Goal: Task Accomplishment & Management: Use online tool/utility

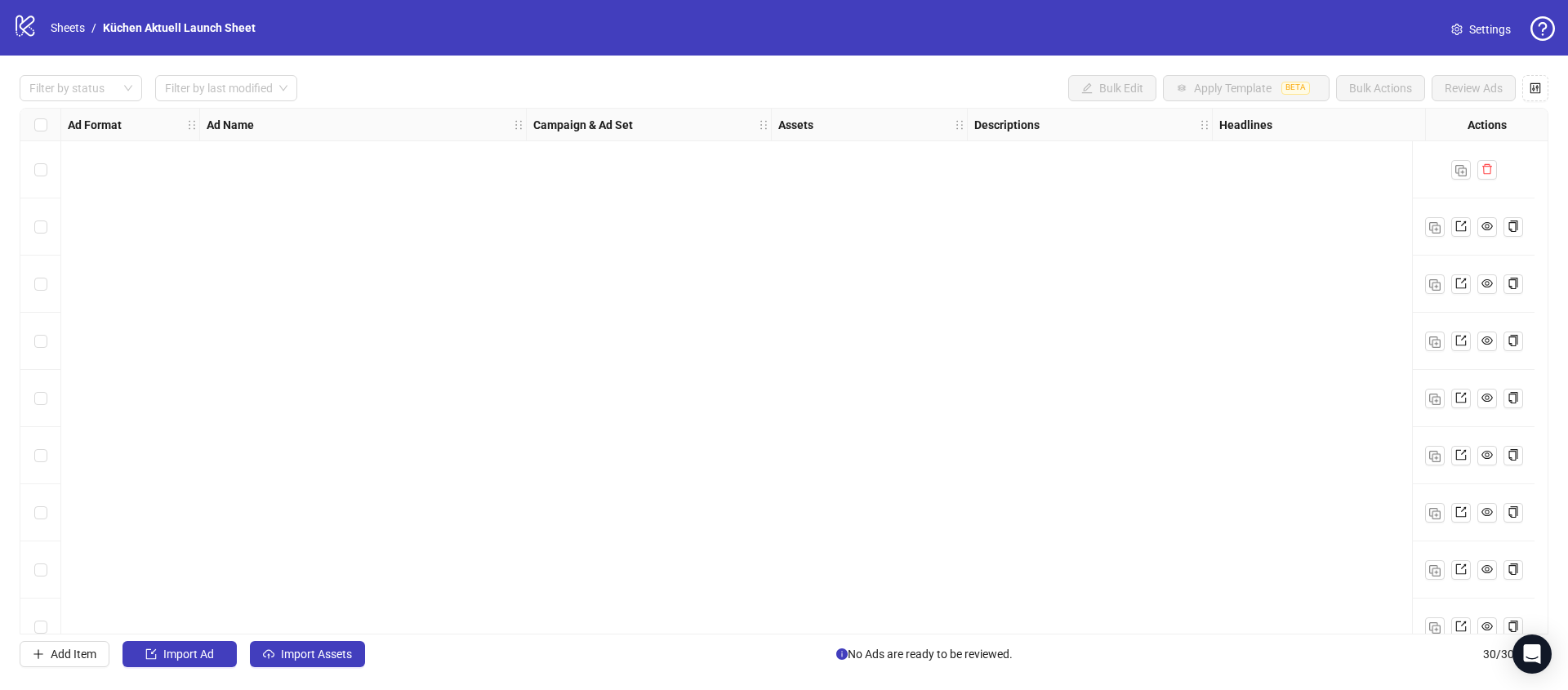
scroll to position [1230, 595]
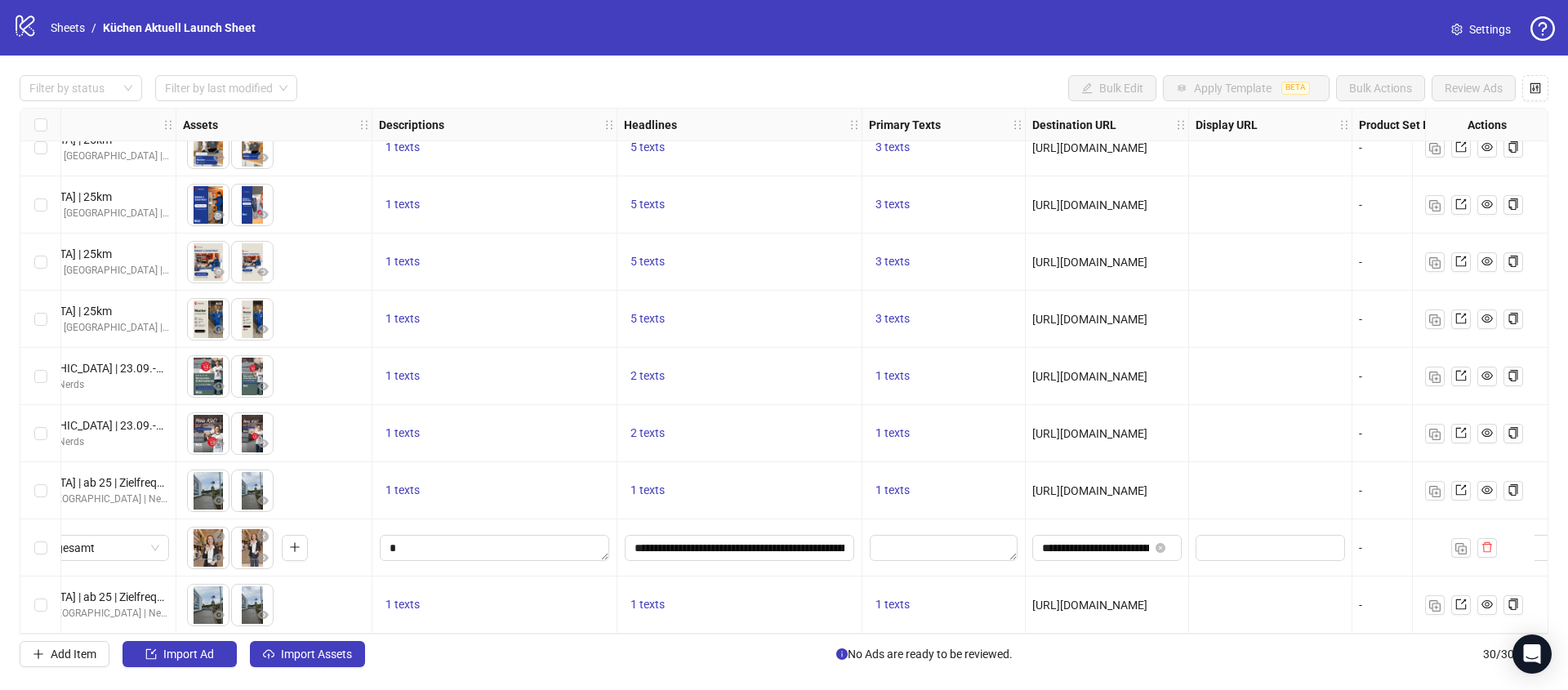
drag, startPoint x: 418, startPoint y: 636, endPoint x: 390, endPoint y: 637, distance: 28.0
click at [390, 637] on div "Filter by status Filter by last modified Bulk Edit Apply Template BETA Bulk Act…" at bounding box center [784, 371] width 1568 height 632
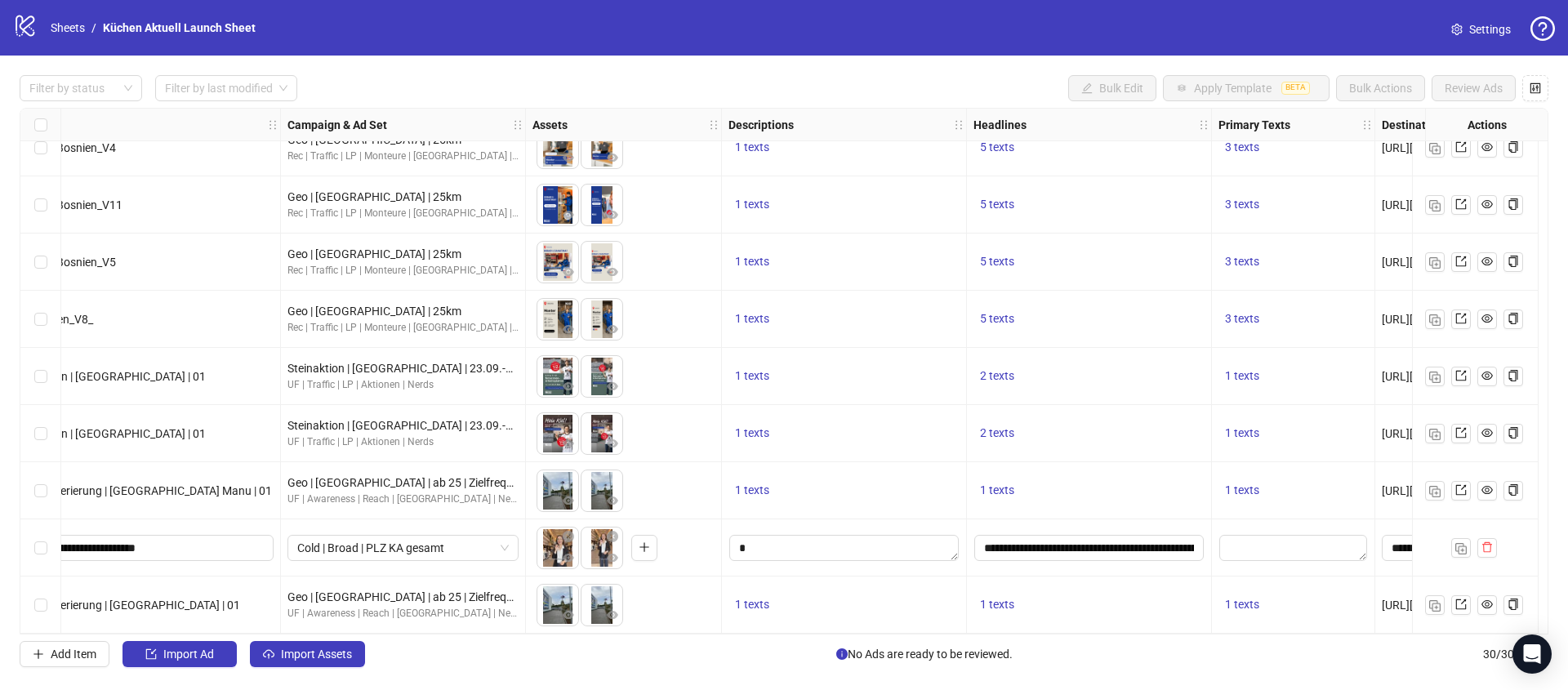
scroll to position [1230, 0]
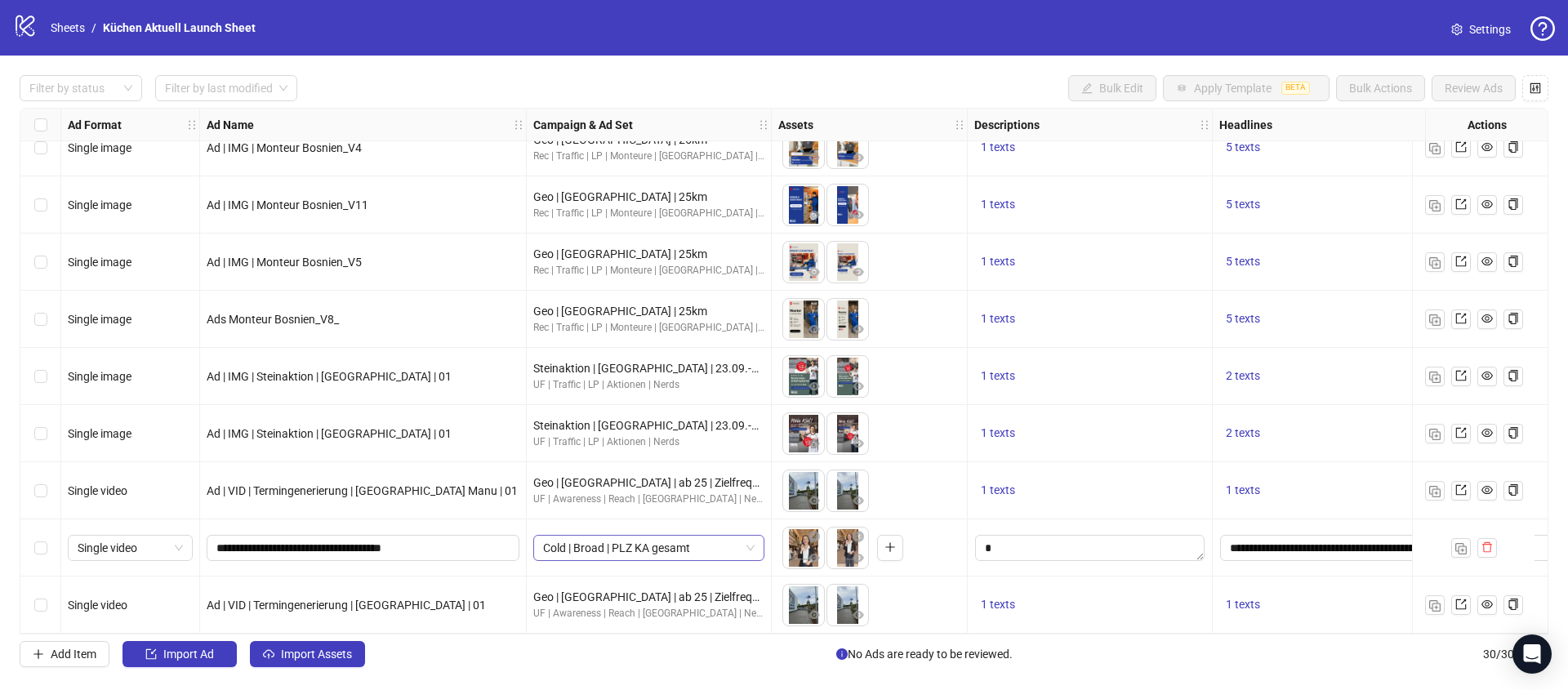
click at [707, 548] on span "Cold | Broad | PLZ KA gesamt" at bounding box center [648, 548] width 211 height 24
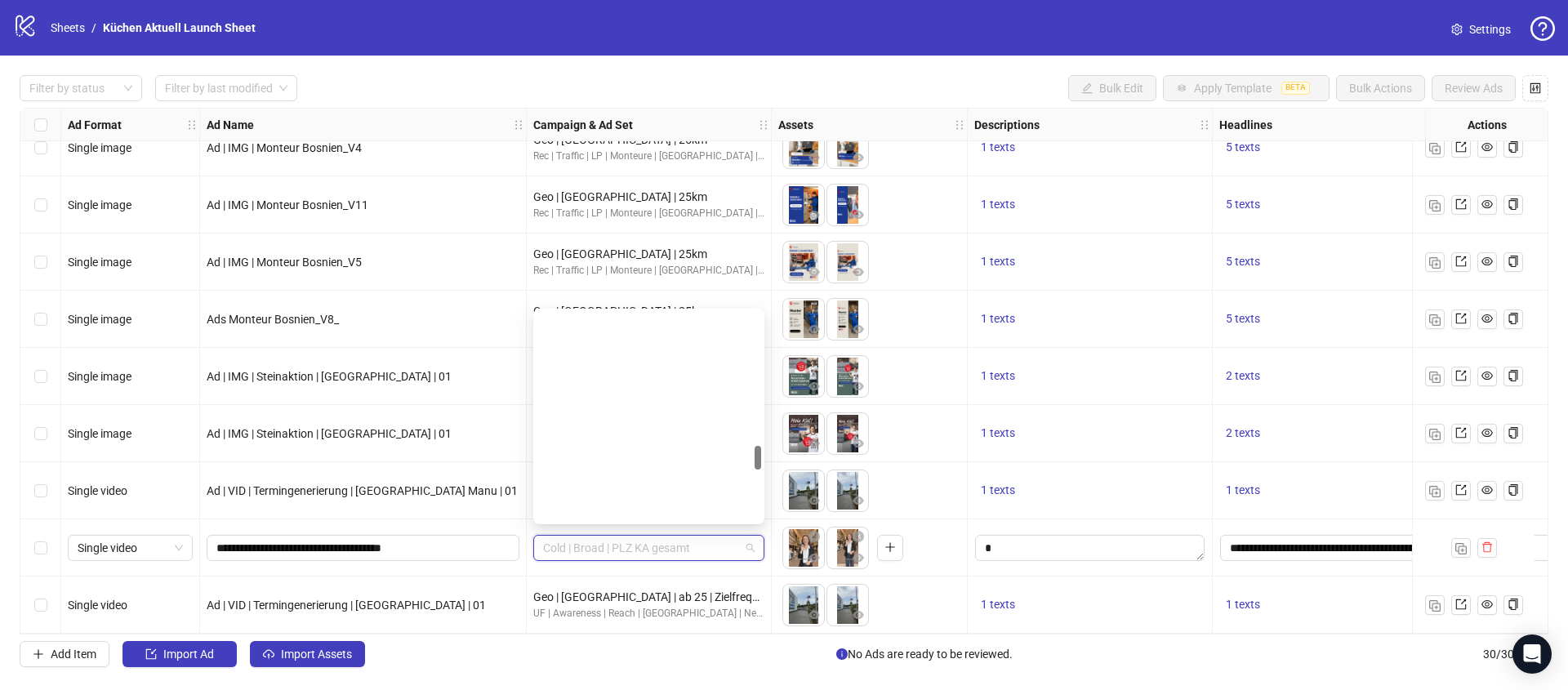
scroll to position [1157, 0]
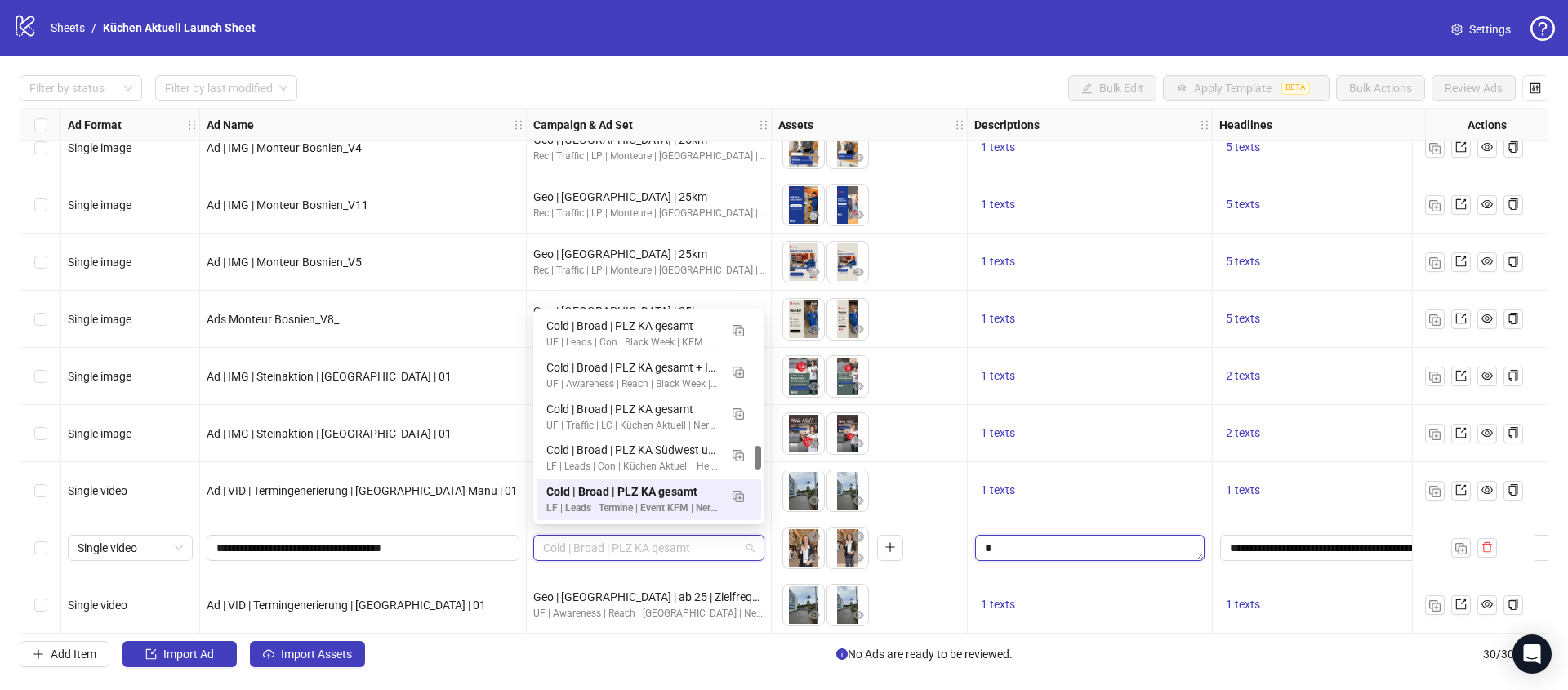
click at [1045, 550] on textarea "Edit values" at bounding box center [1089, 548] width 229 height 26
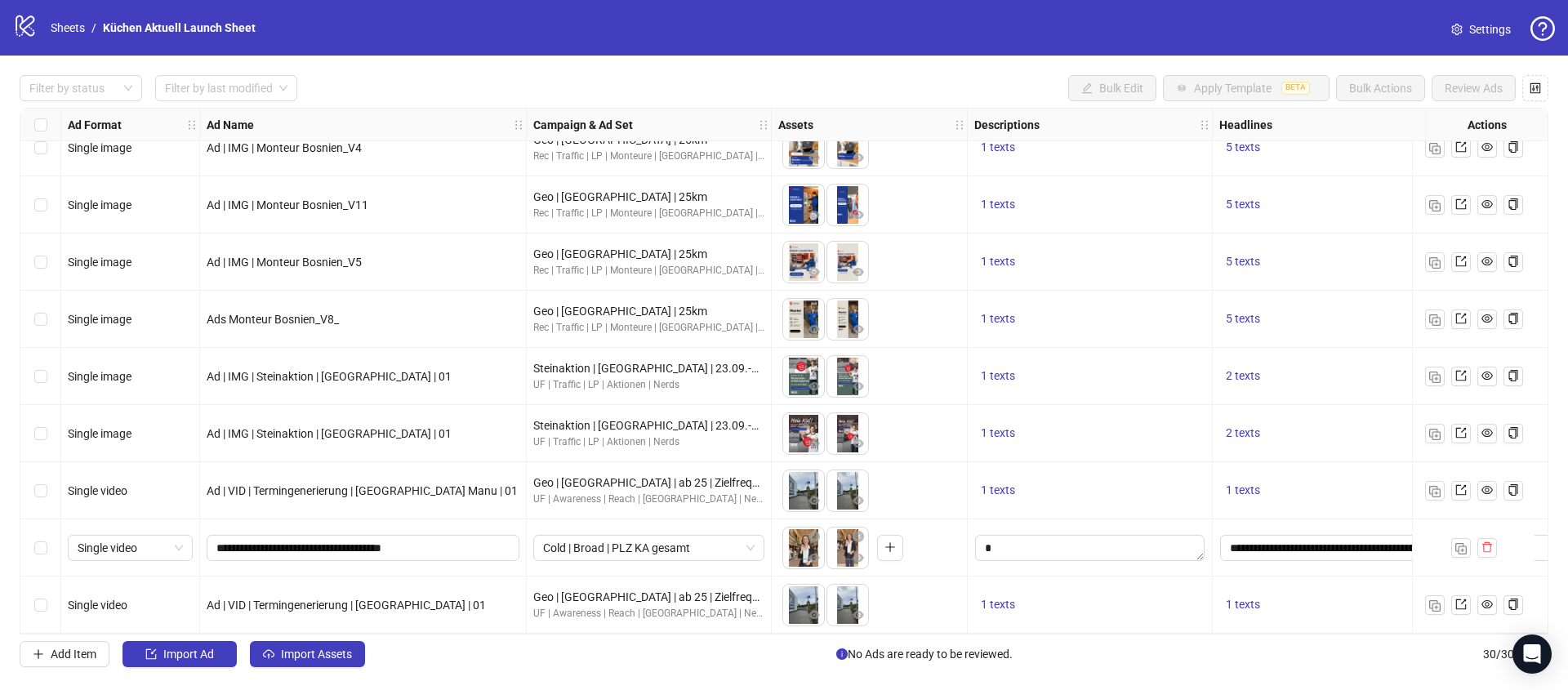
drag, startPoint x: 755, startPoint y: 634, endPoint x: 828, endPoint y: 628, distance: 73.2
click at [828, 628] on div "Ad Format Ad Name Campaign & Ad Set Assets Descriptions Headlines Primary Texts…" at bounding box center [784, 371] width 1529 height 527
click at [1089, 548] on textarea "Edit values" at bounding box center [1089, 548] width 229 height 26
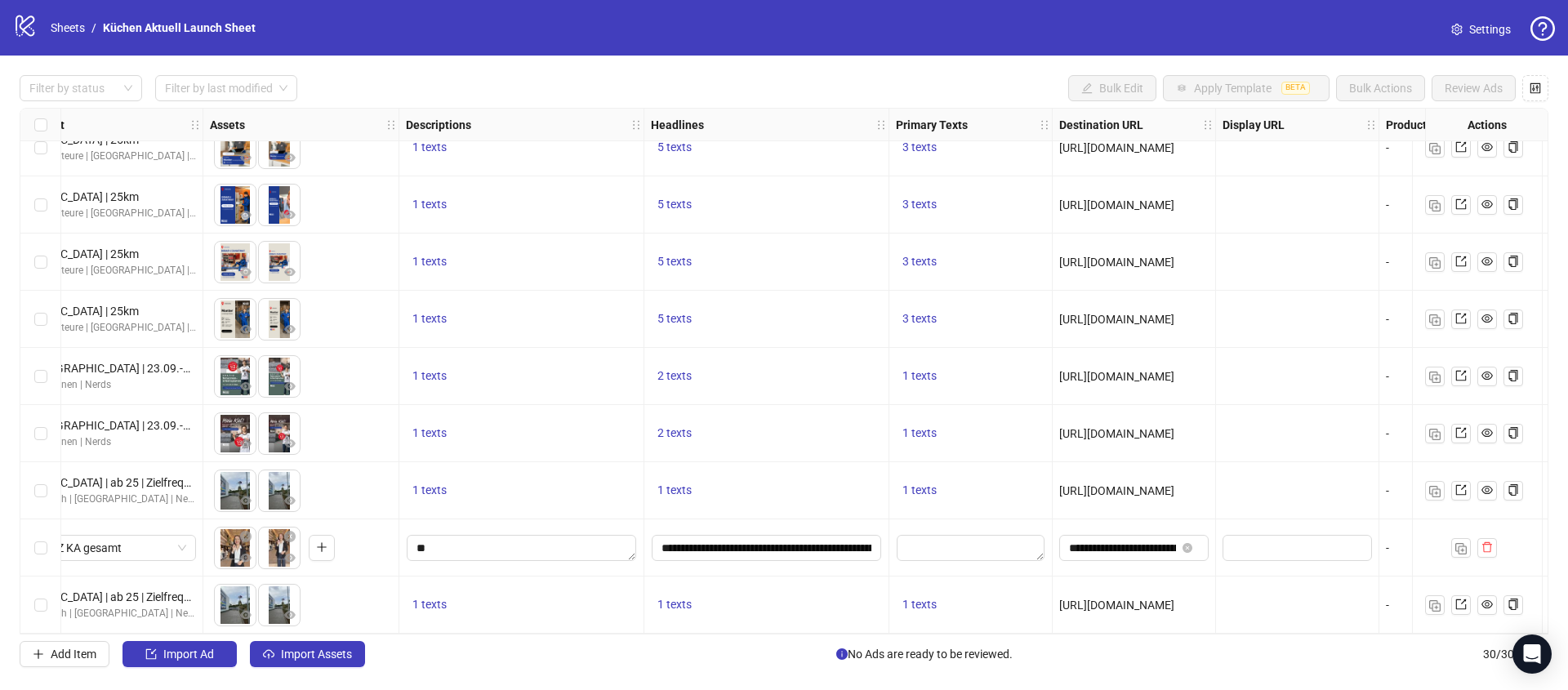
scroll to position [1230, 657]
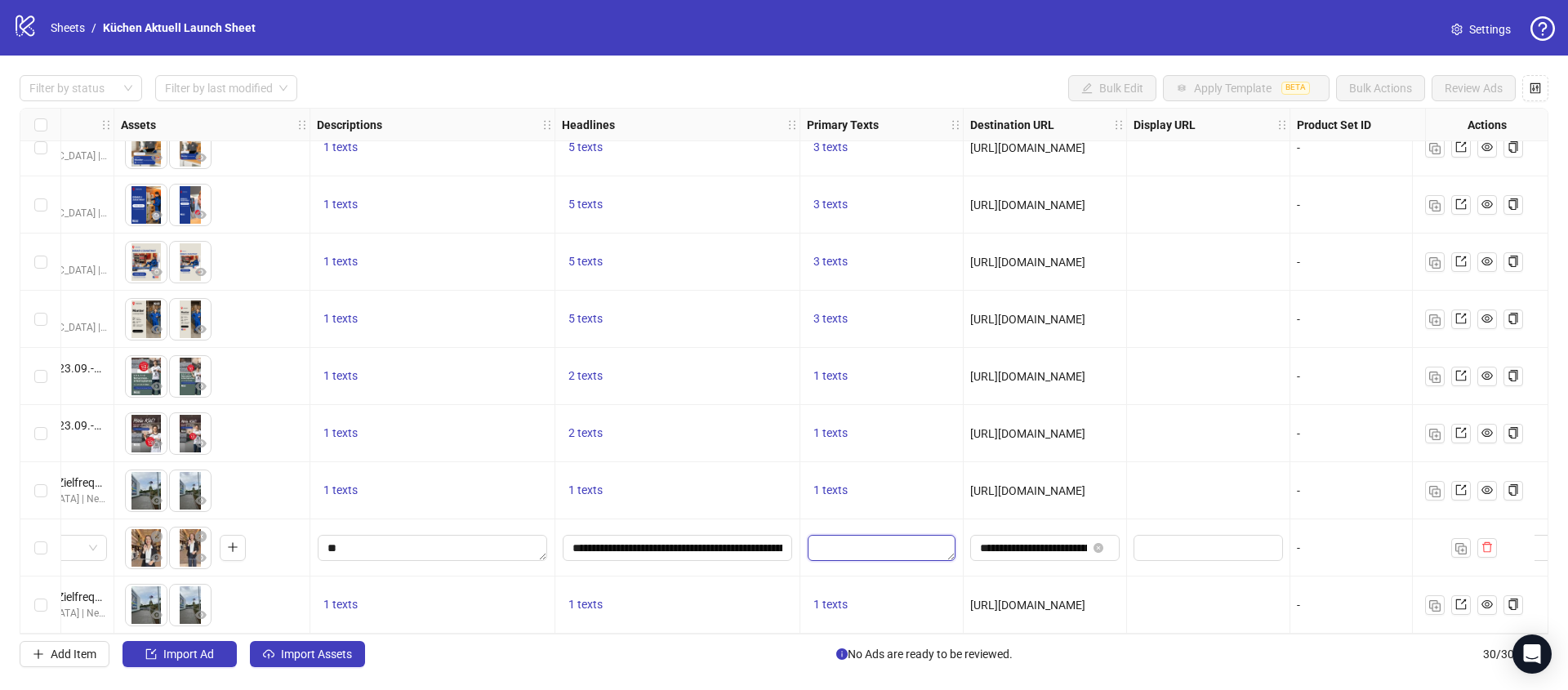
click at [888, 540] on textarea "Edit values" at bounding box center [881, 548] width 148 height 26
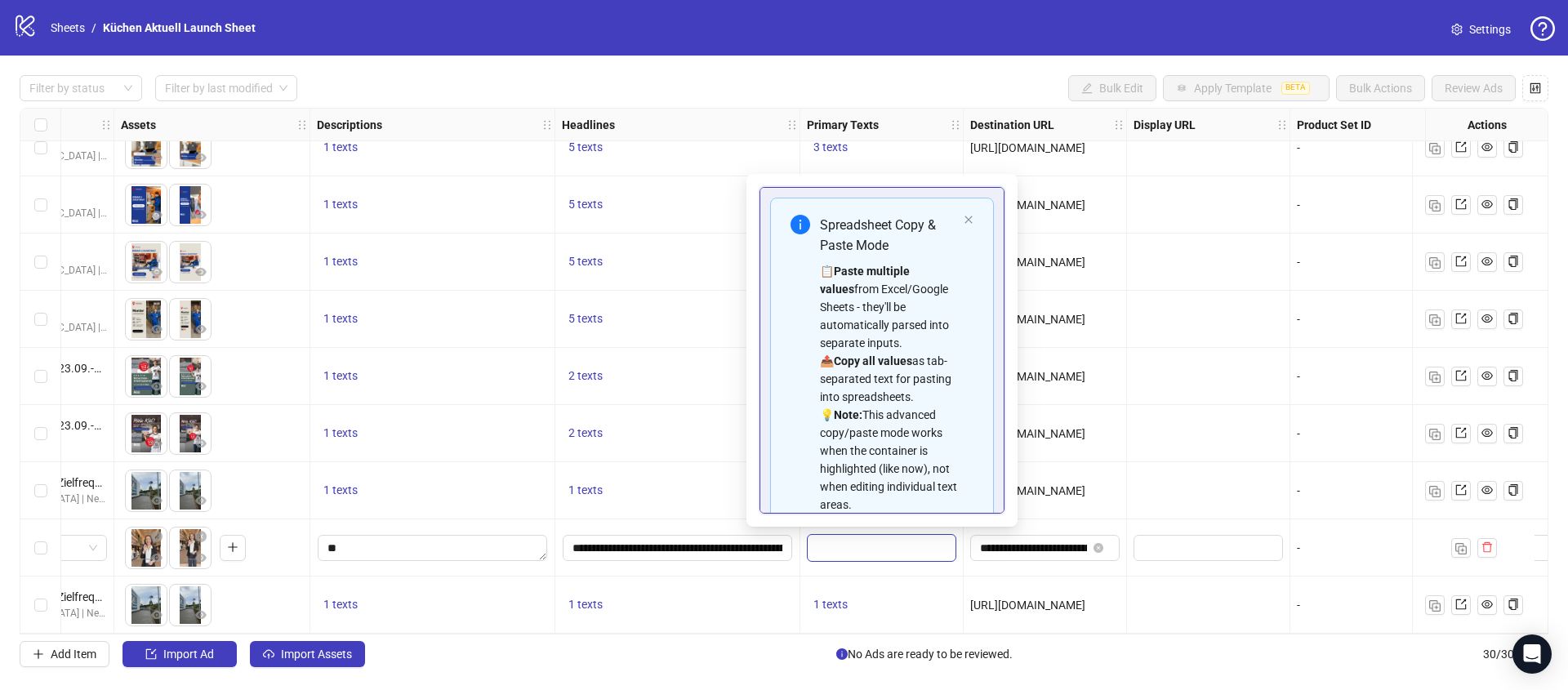
click at [890, 543] on textarea "Edit values" at bounding box center [881, 548] width 148 height 26
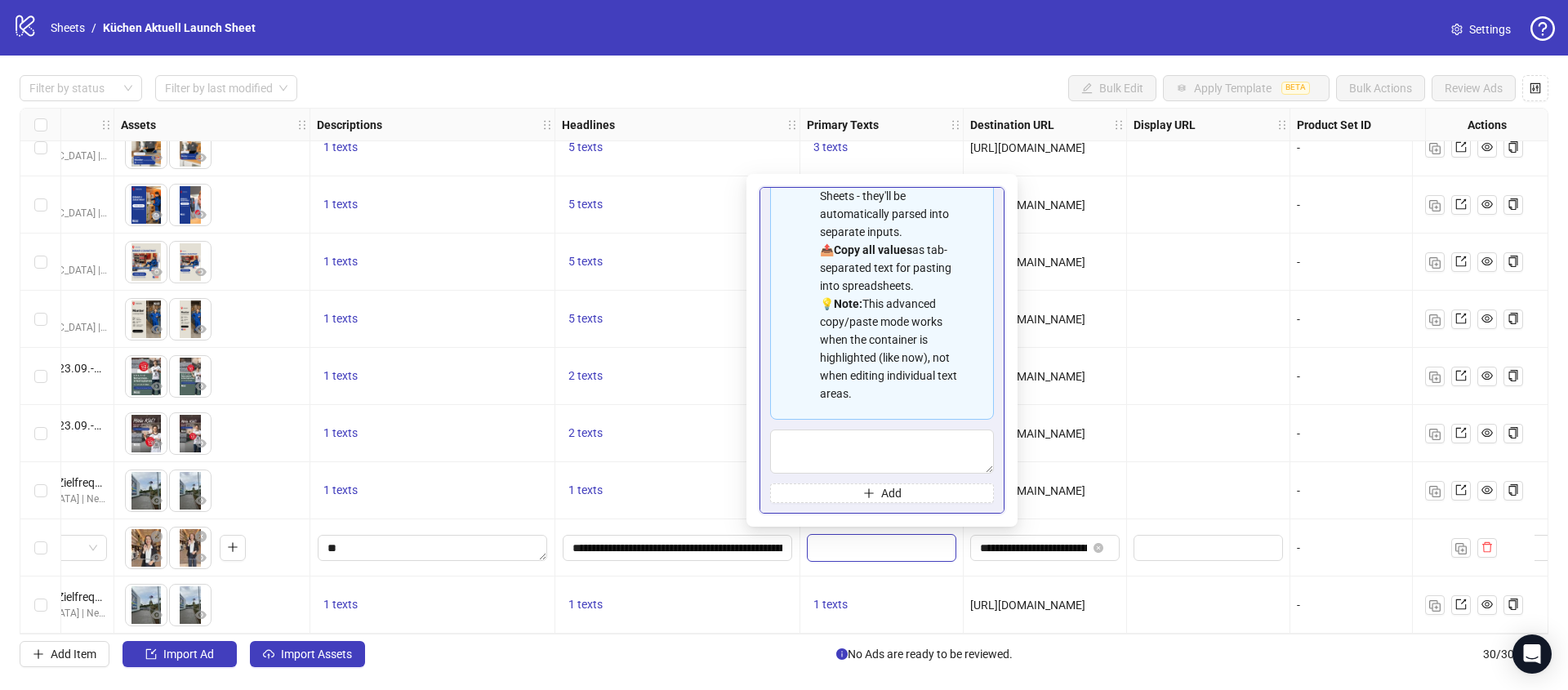
type textarea "**********"
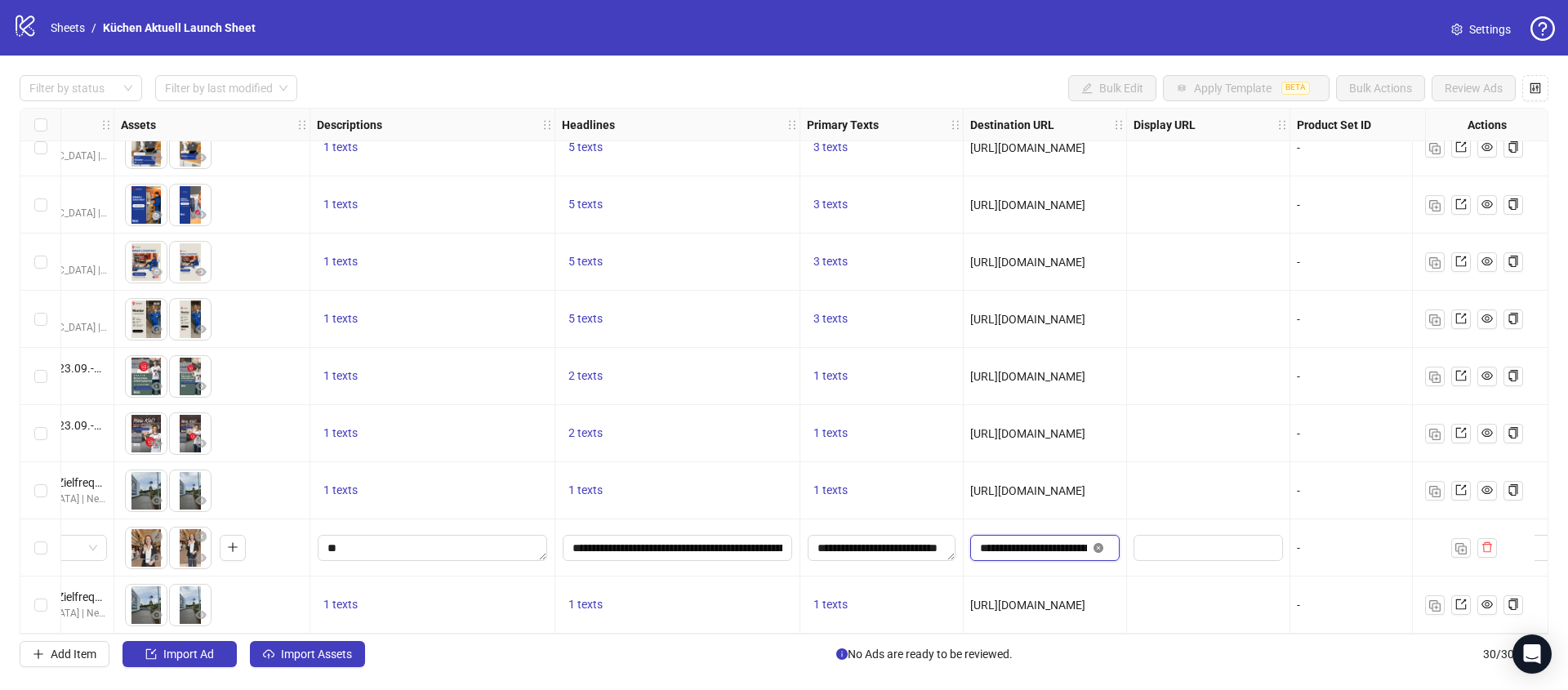
scroll to position [0, 58]
drag, startPoint x: 1035, startPoint y: 542, endPoint x: 1111, endPoint y: 537, distance: 76.2
click at [1111, 537] on span "**********" at bounding box center [1044, 548] width 149 height 26
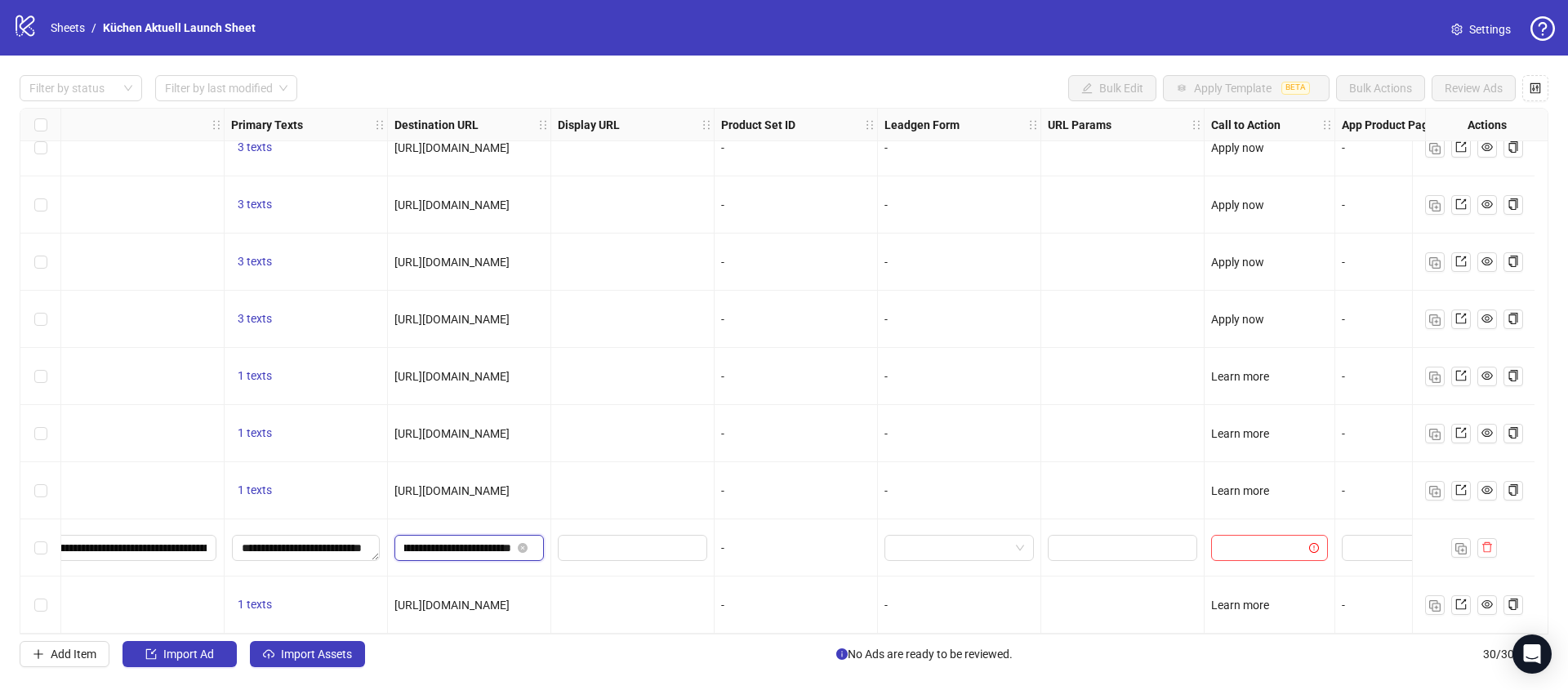
scroll to position [1230, 1319]
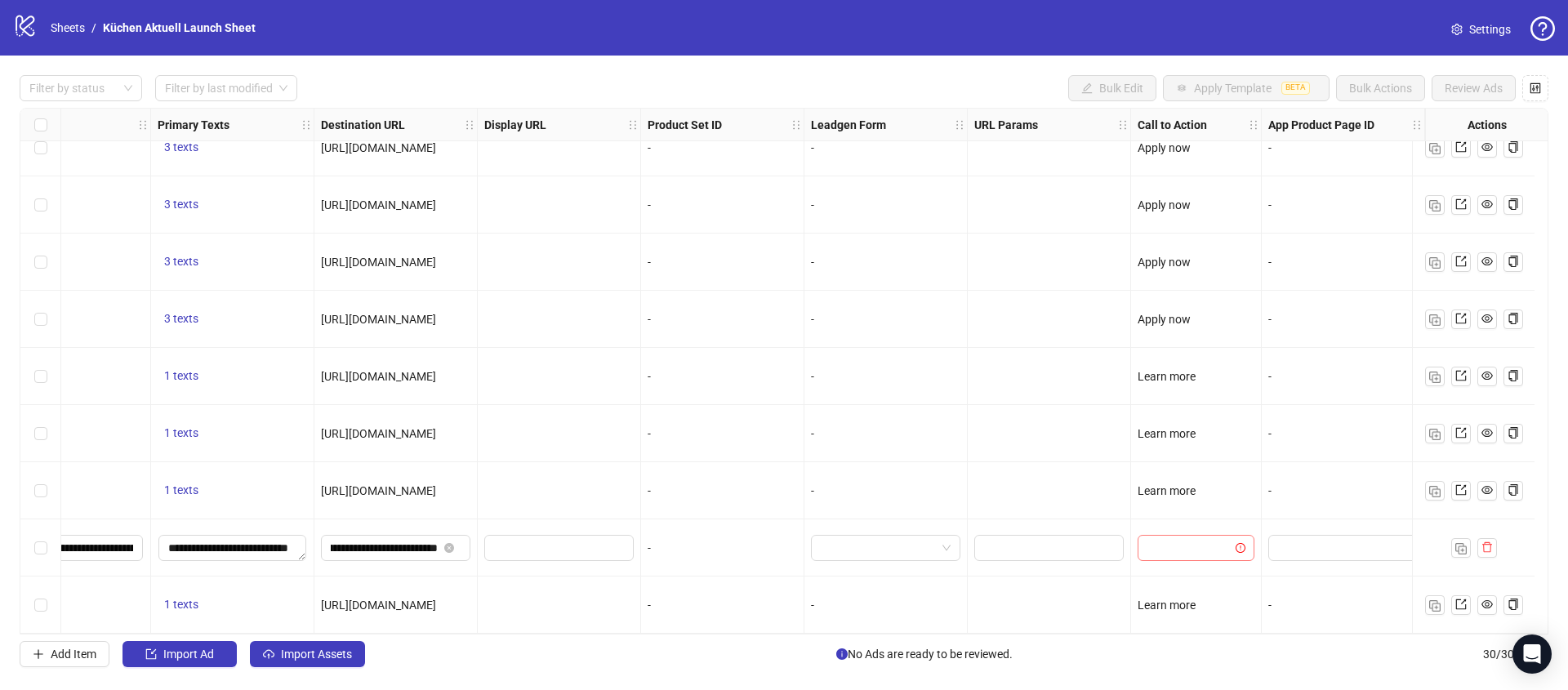
click at [1150, 541] on input "search" at bounding box center [1188, 548] width 82 height 24
click at [1183, 460] on div "Learn more" at bounding box center [1182, 449] width 110 height 26
click at [1151, 545] on span "Learn more" at bounding box center [1195, 548] width 97 height 24
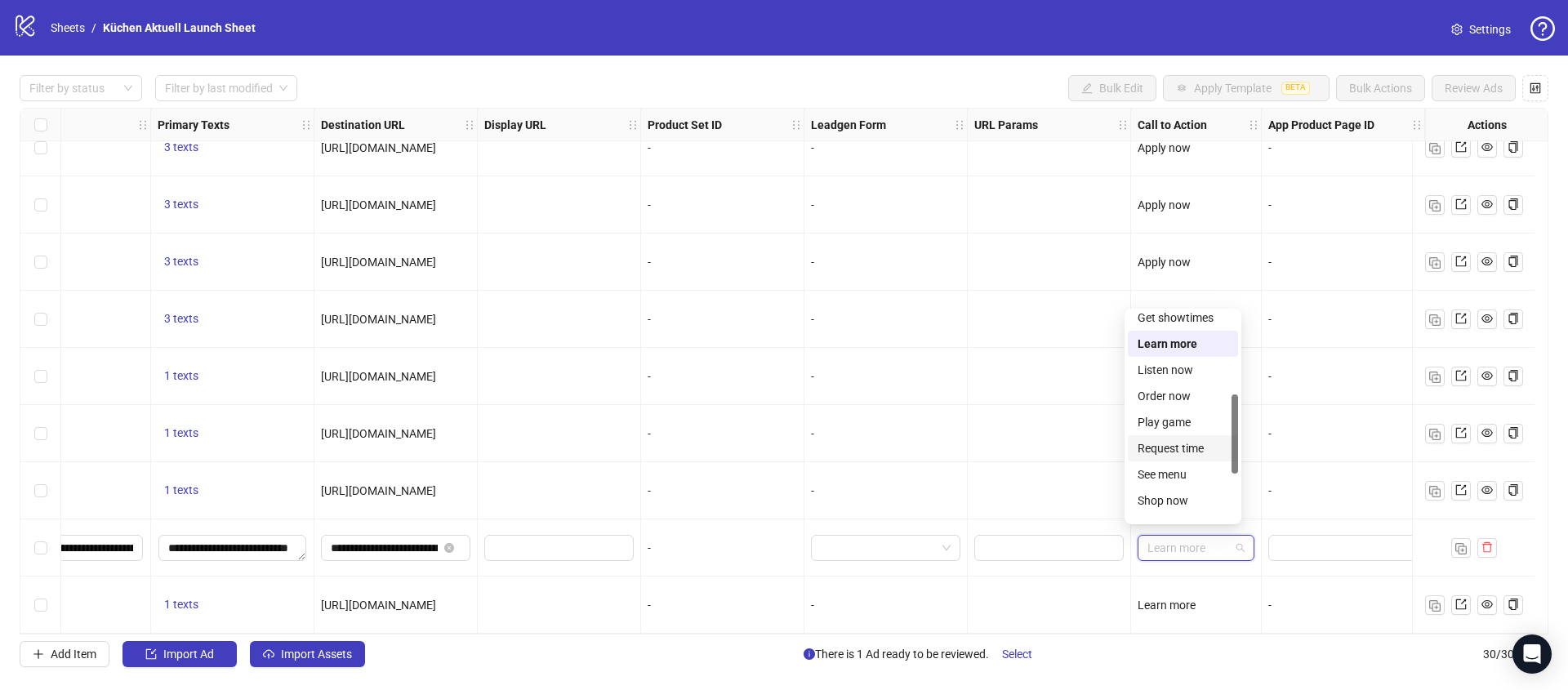
scroll to position [237, 0]
click at [1186, 429] on div "Request time" at bounding box center [1182, 428] width 90 height 18
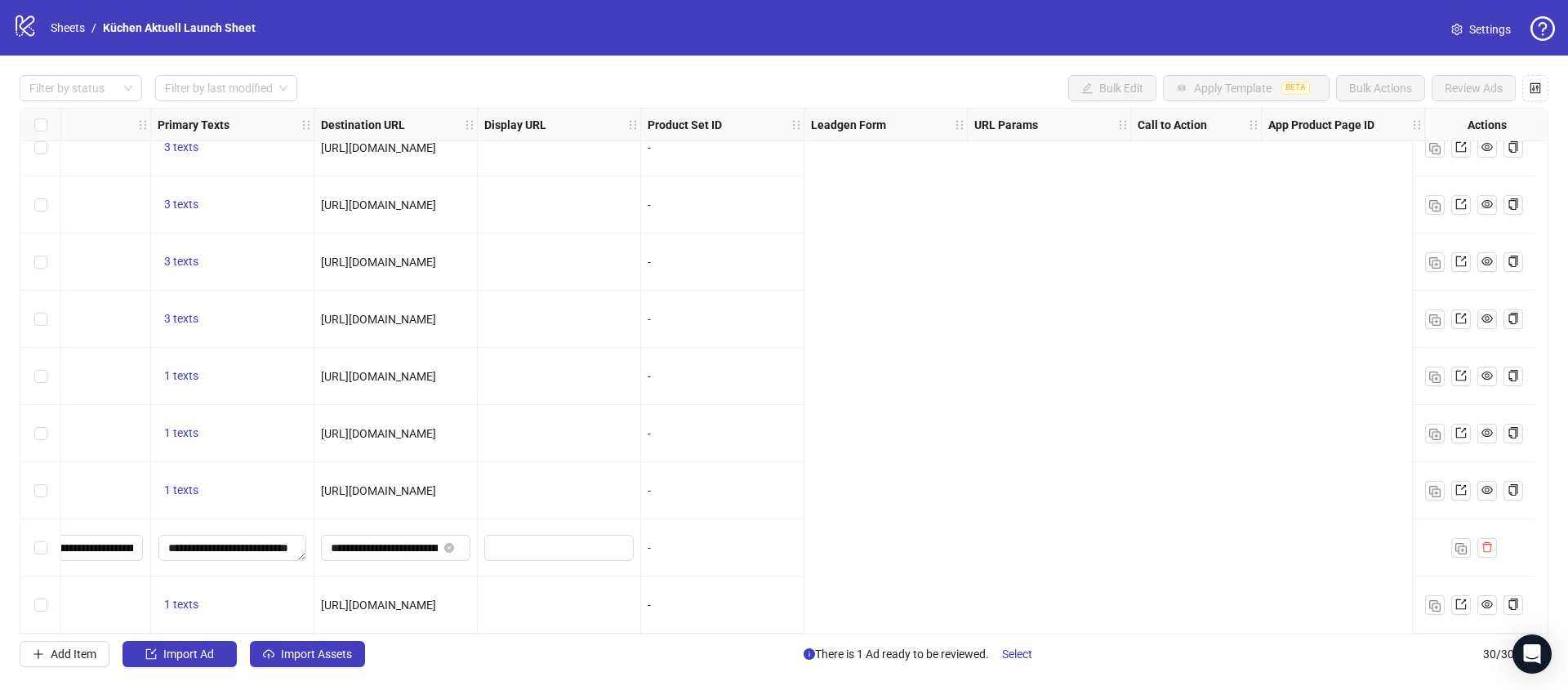
scroll to position [1230, 0]
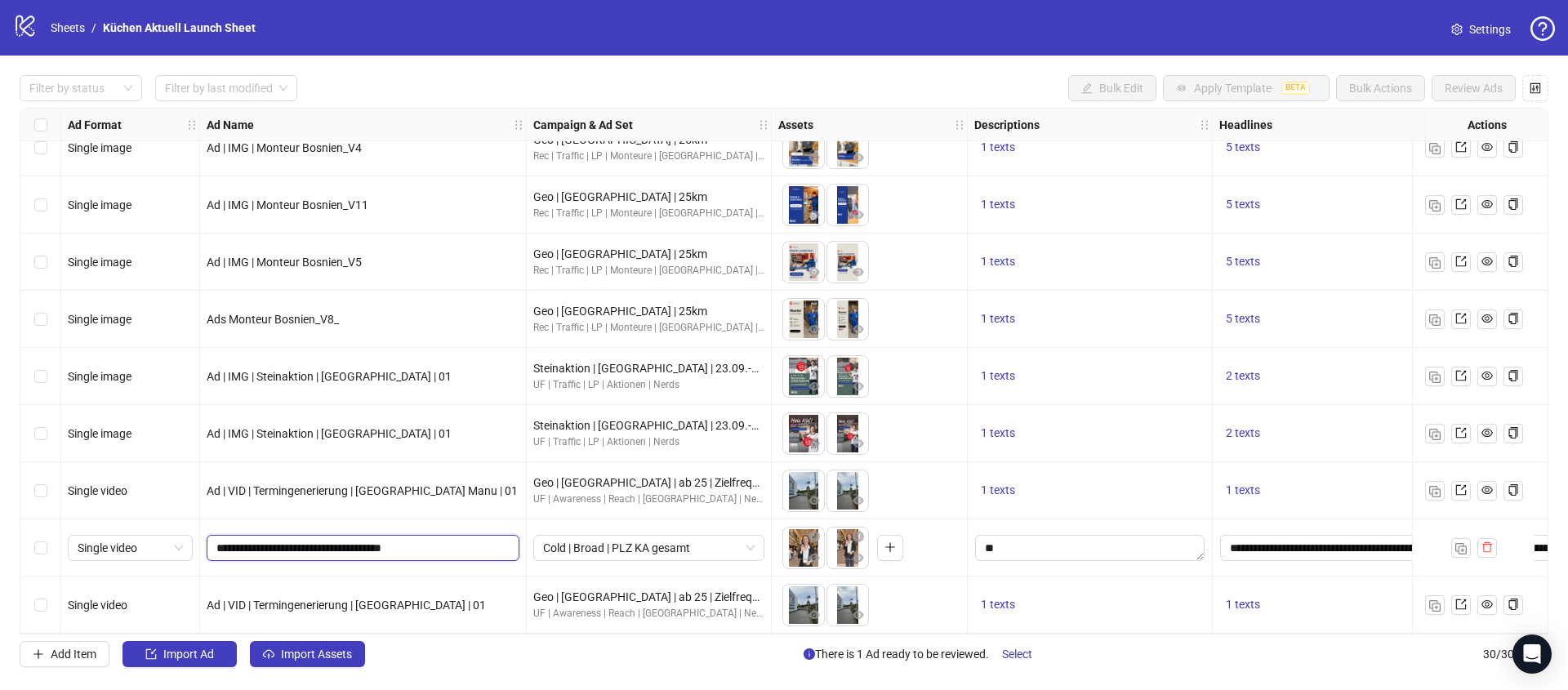
click at [428, 539] on input "**********" at bounding box center [361, 548] width 290 height 18
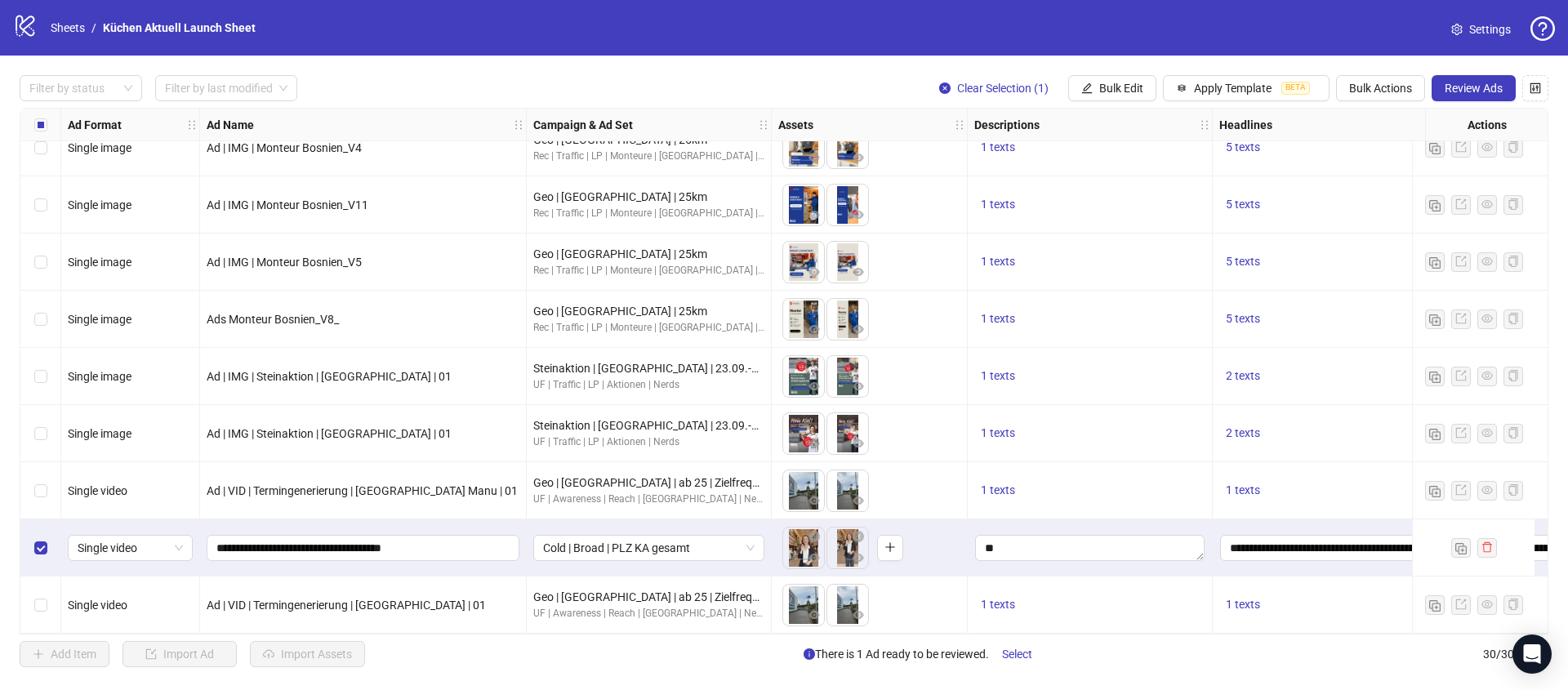
click at [1477, 86] on span "Review Ads" at bounding box center [1473, 88] width 58 height 13
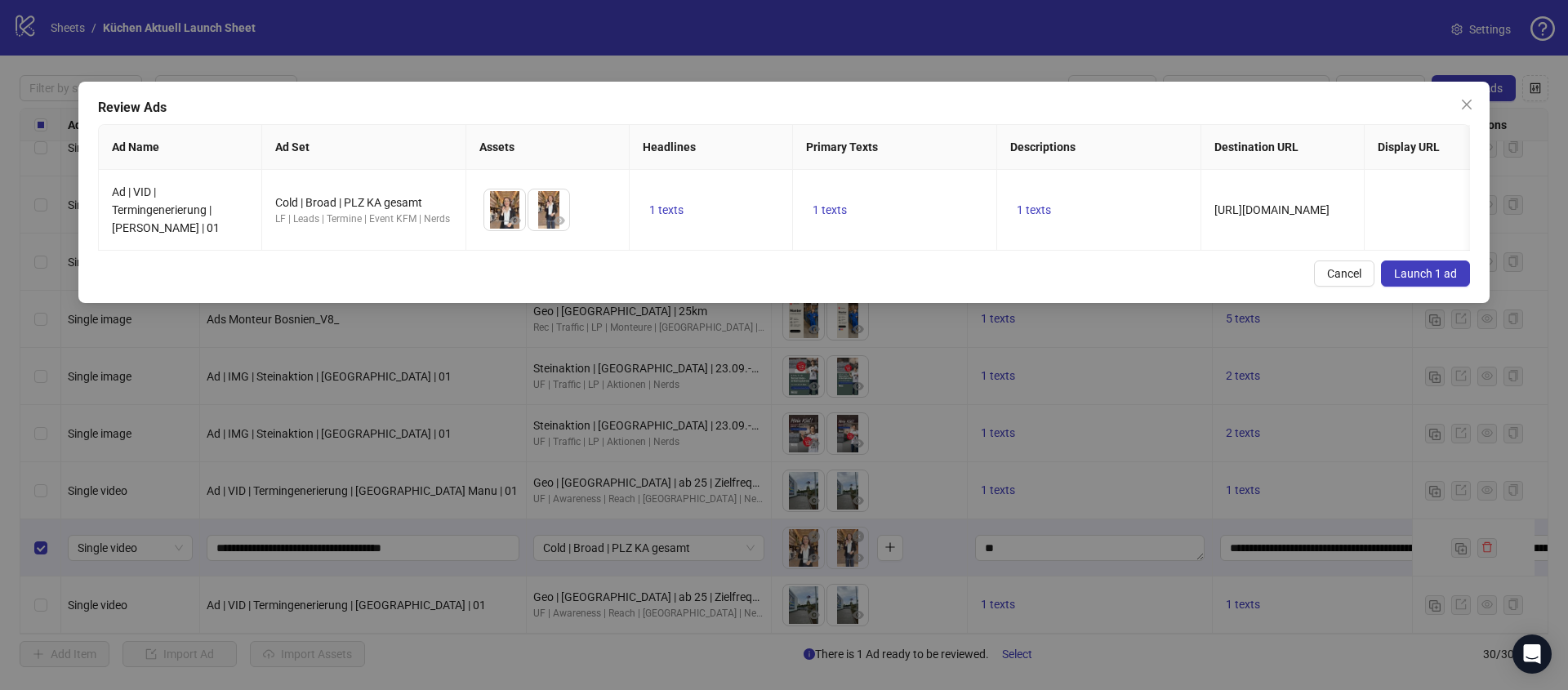
click at [1426, 276] on span "Launch 1 ad" at bounding box center [1425, 273] width 63 height 13
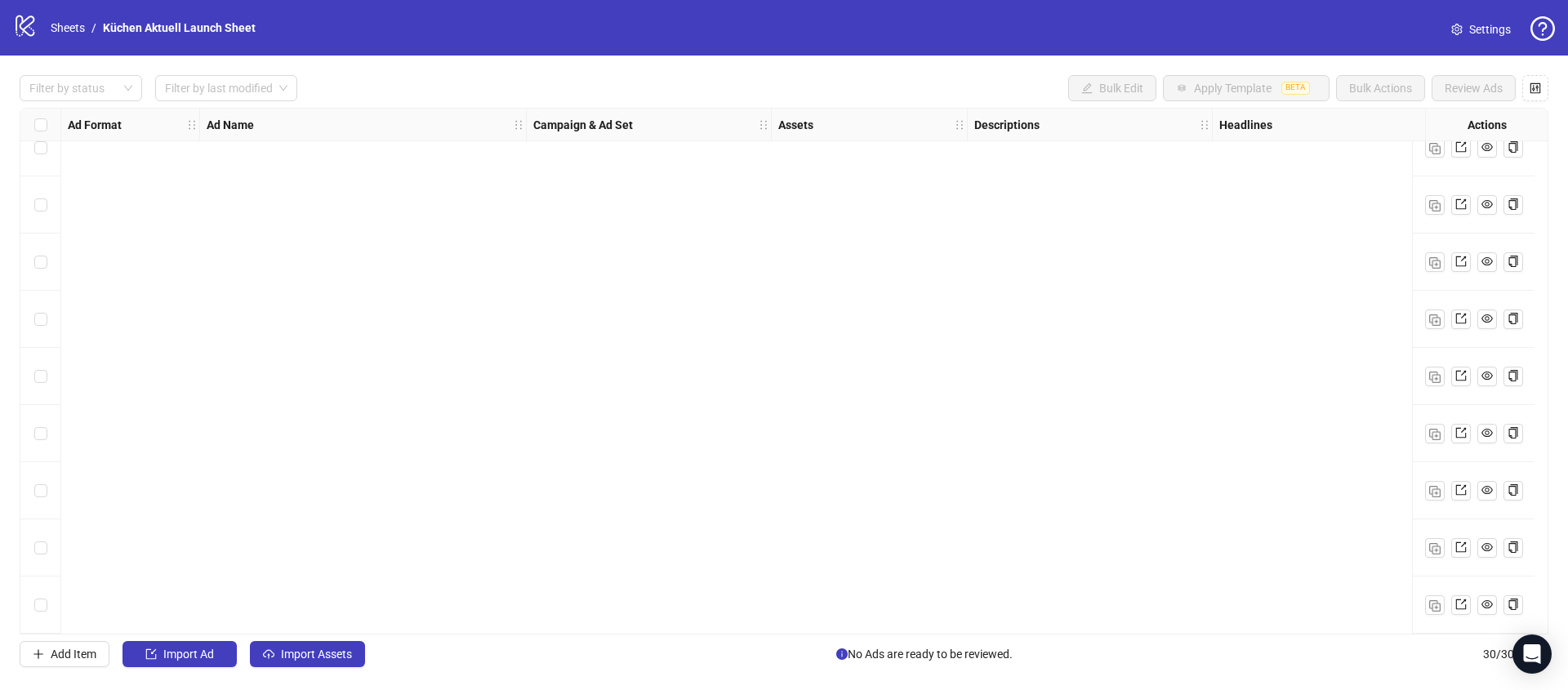
scroll to position [0, 0]
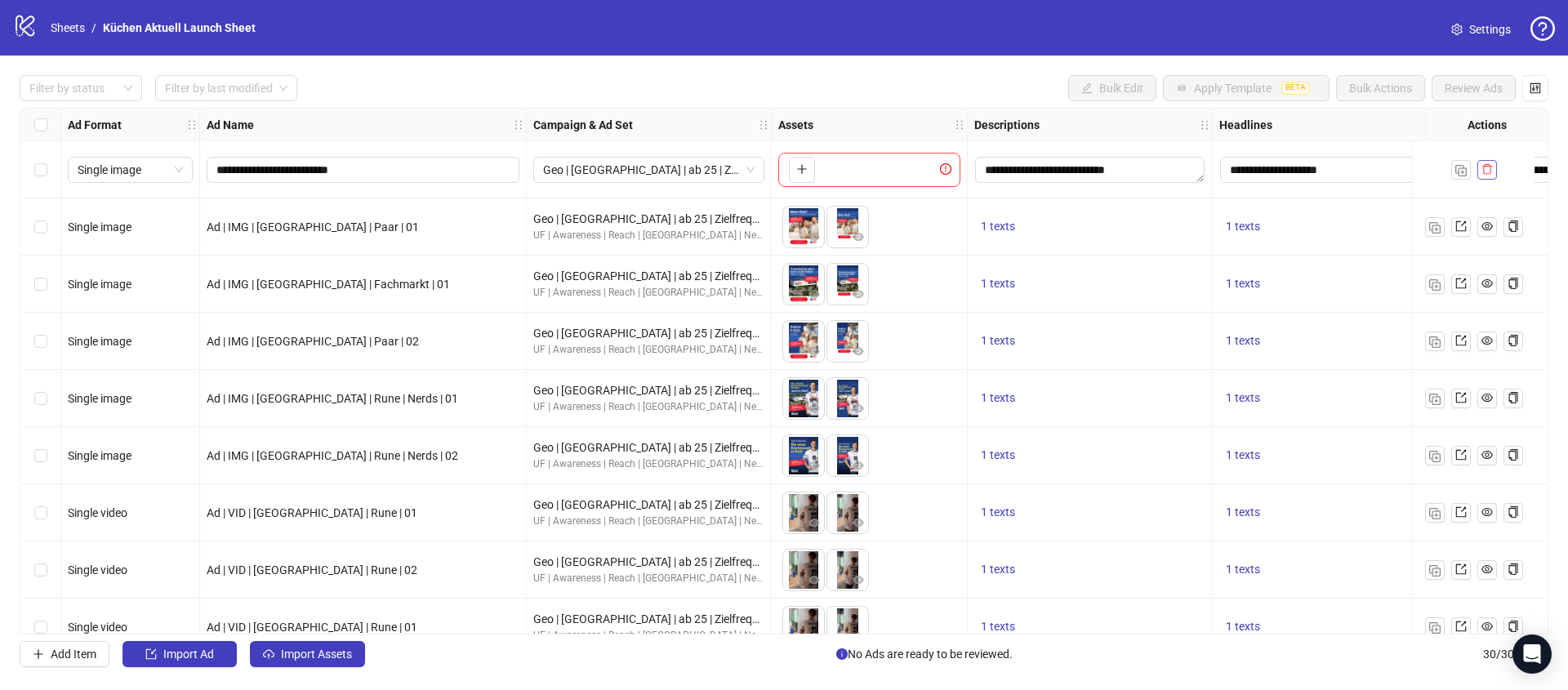
click at [1484, 175] on span "button" at bounding box center [1487, 169] width 12 height 13
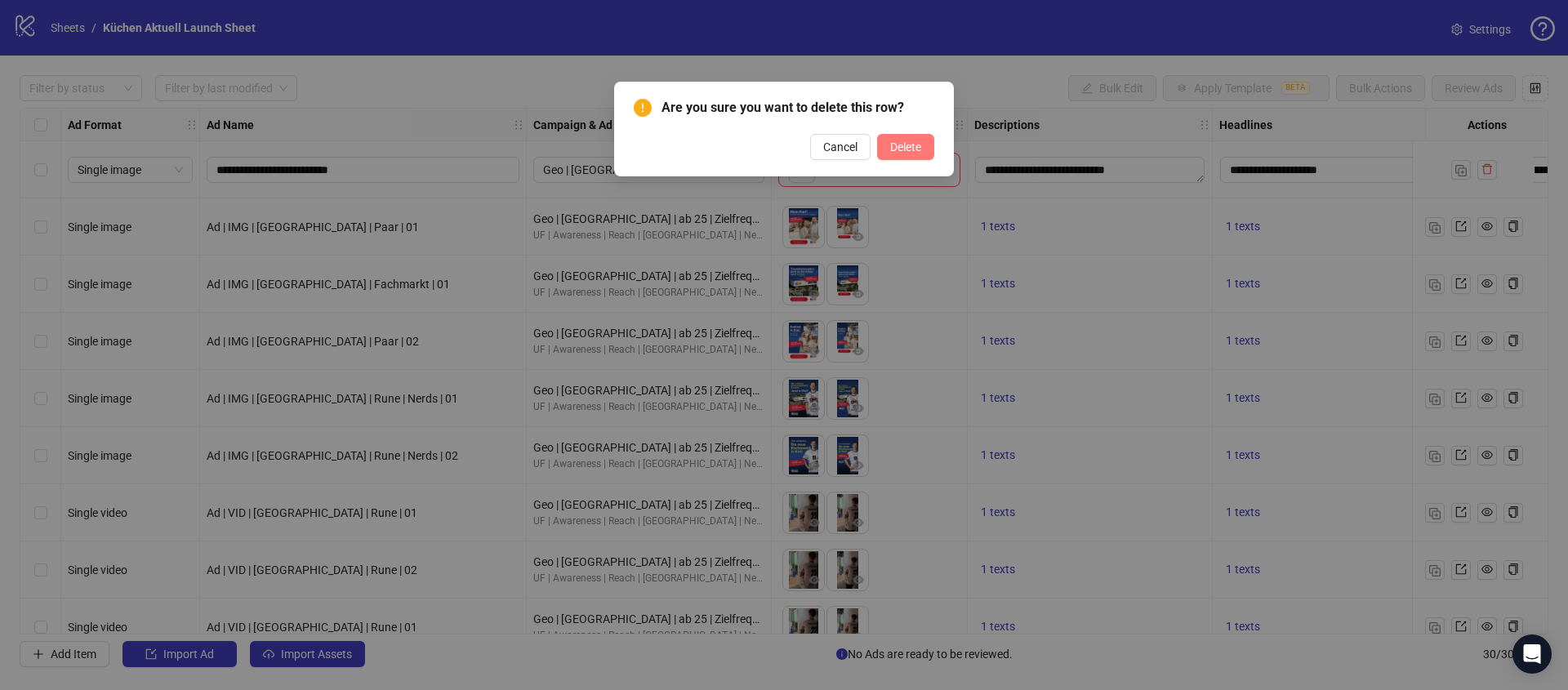
click at [897, 149] on span "Delete" at bounding box center [905, 147] width 31 height 13
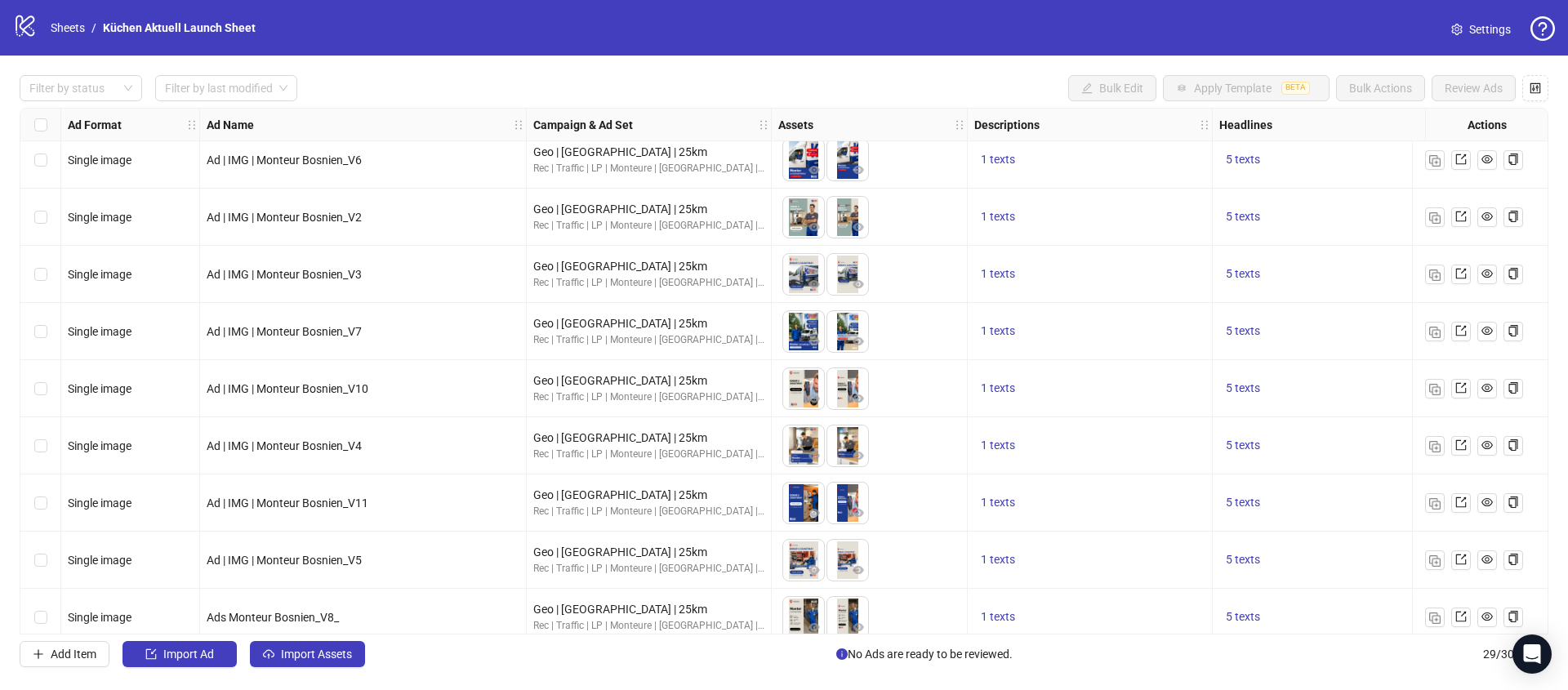
scroll to position [1172, 0]
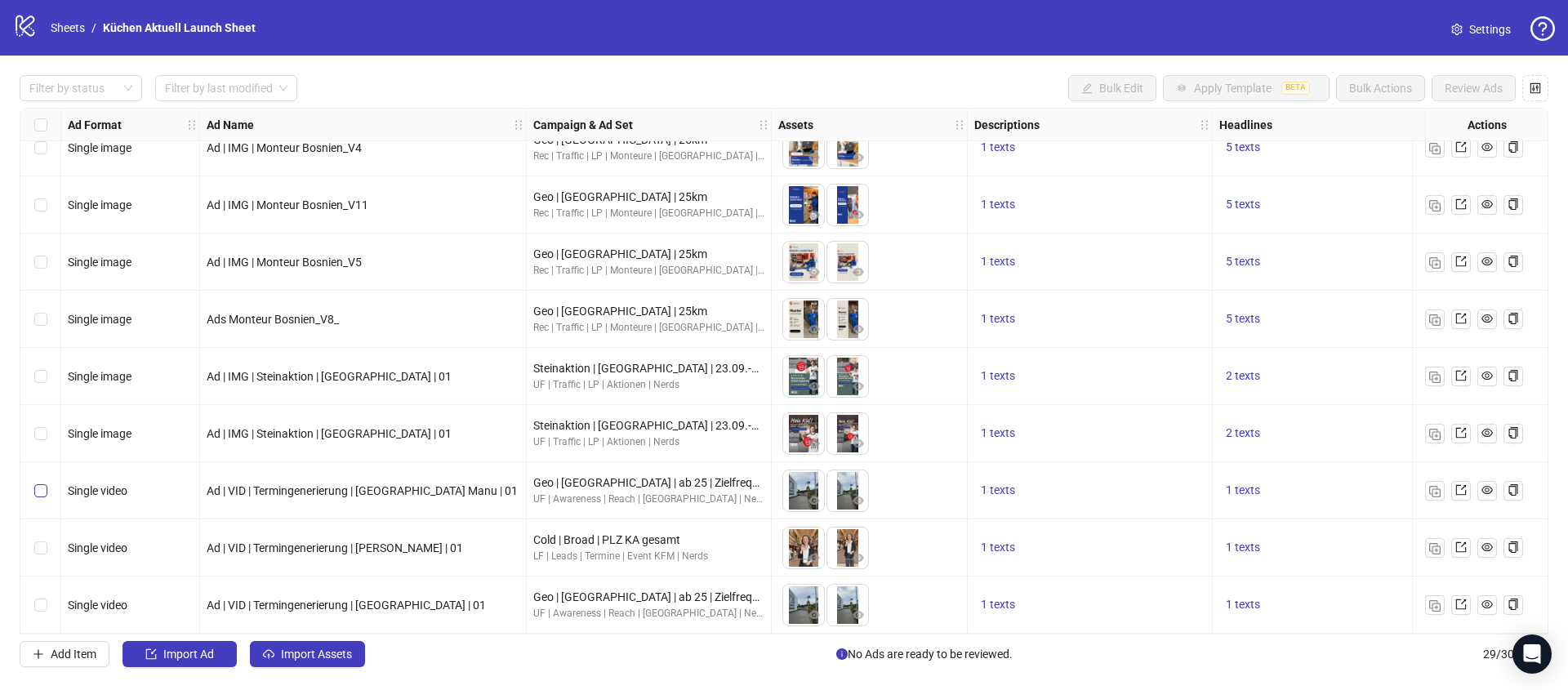
click at [42, 482] on label "Select row 27" at bounding box center [40, 491] width 13 height 18
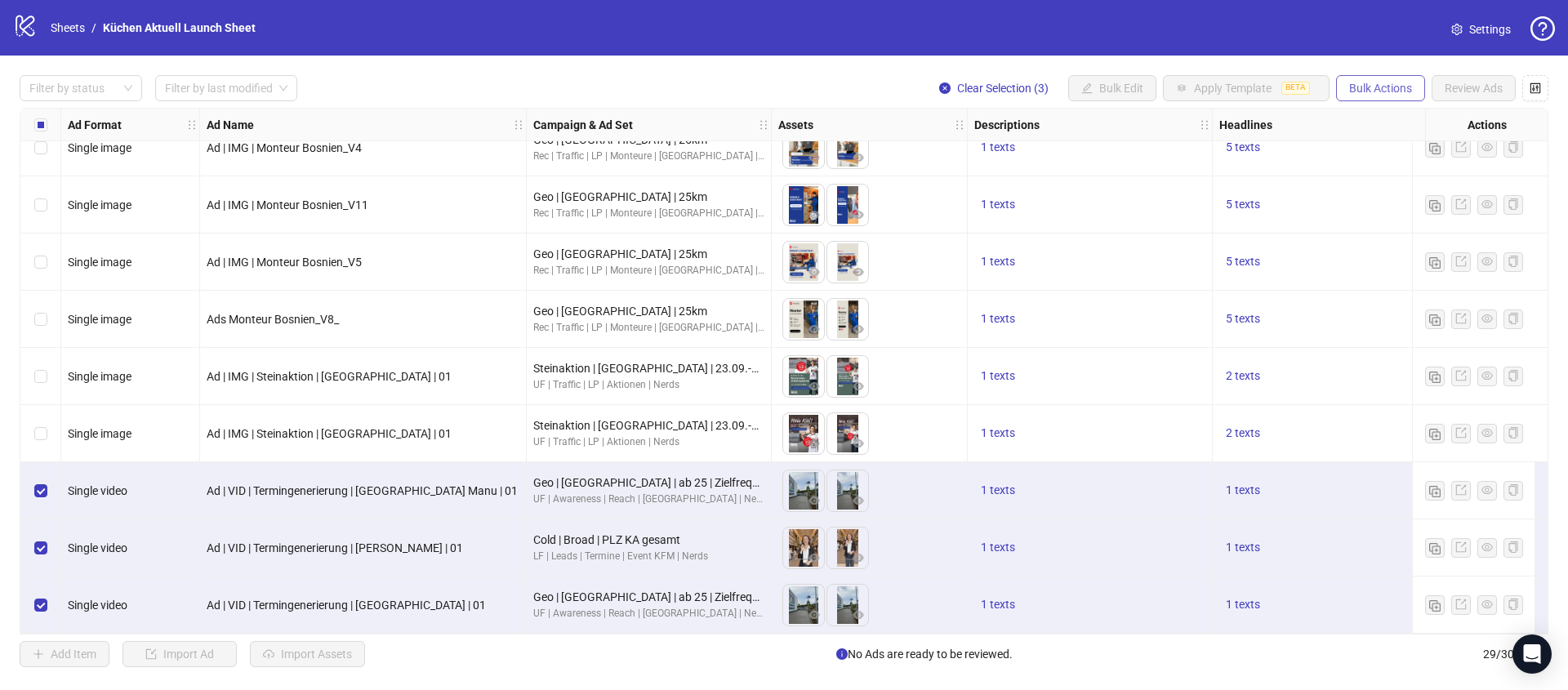
click at [1367, 87] on span "Bulk Actions" at bounding box center [1380, 88] width 63 height 13
click at [1372, 181] on span "Duplicate with assets" at bounding box center [1403, 173] width 112 height 18
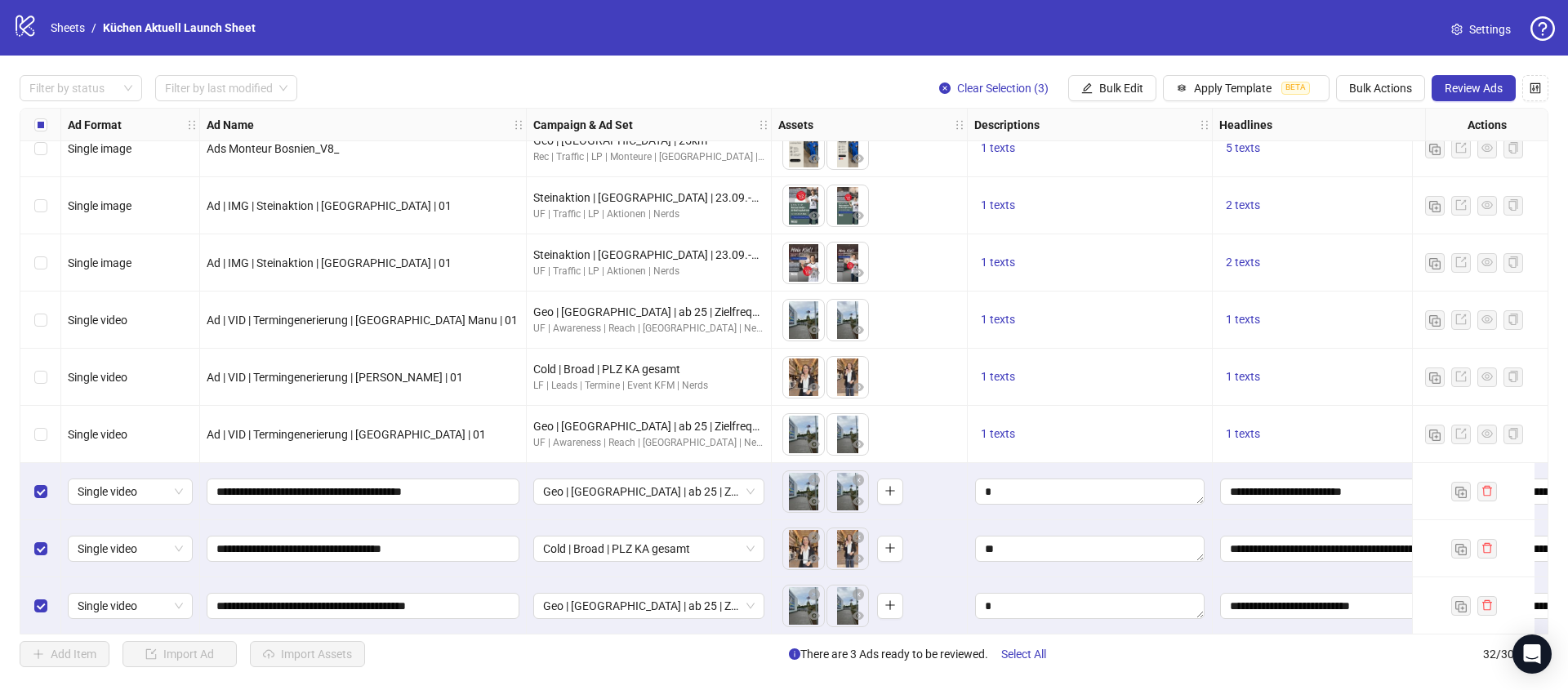
scroll to position [1344, 0]
click at [674, 482] on span "Geo | [GEOGRAPHIC_DATA] | ab 25 | Zielfrequenz | no Leads" at bounding box center [648, 490] width 211 height 24
click at [666, 479] on span "Geo | [GEOGRAPHIC_DATA] | ab 25 | Zielfrequenz | no Leads" at bounding box center [648, 490] width 211 height 24
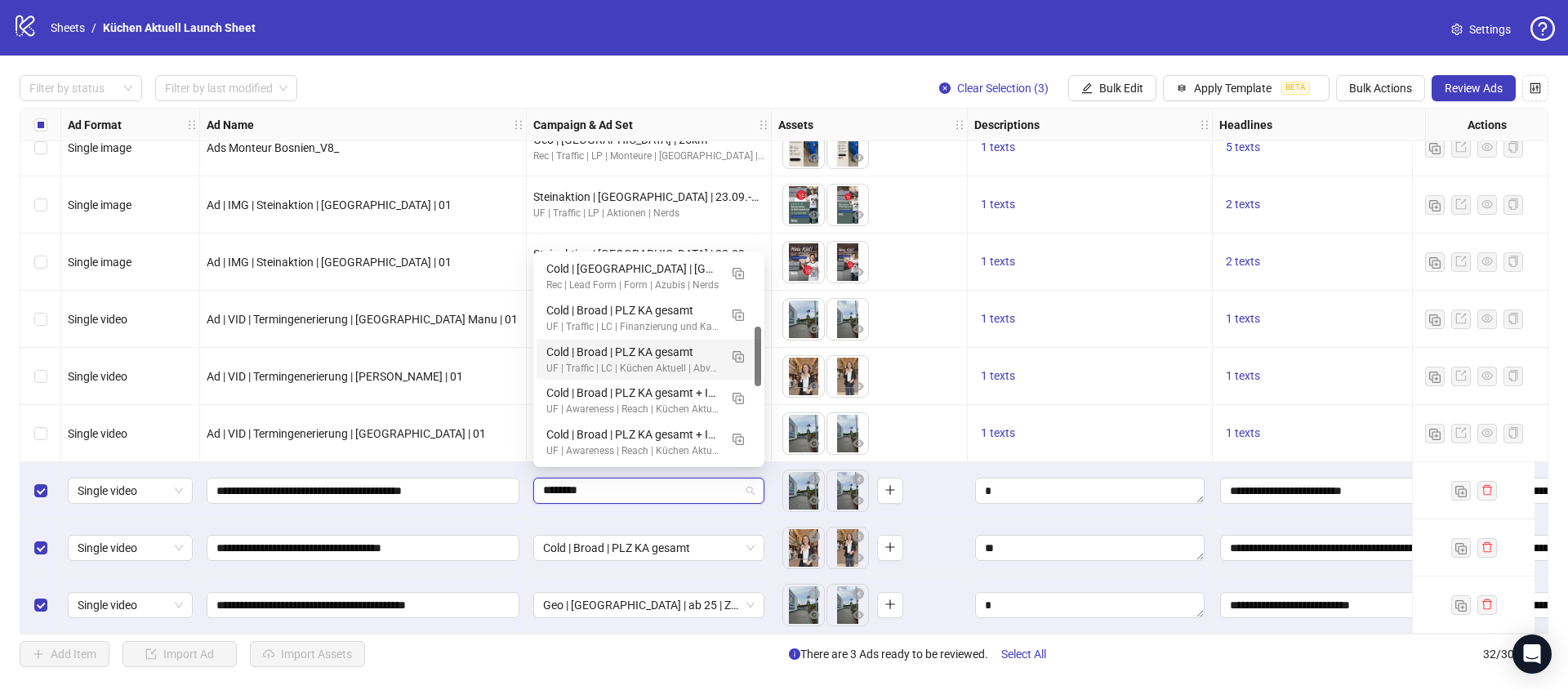
type input "*******"
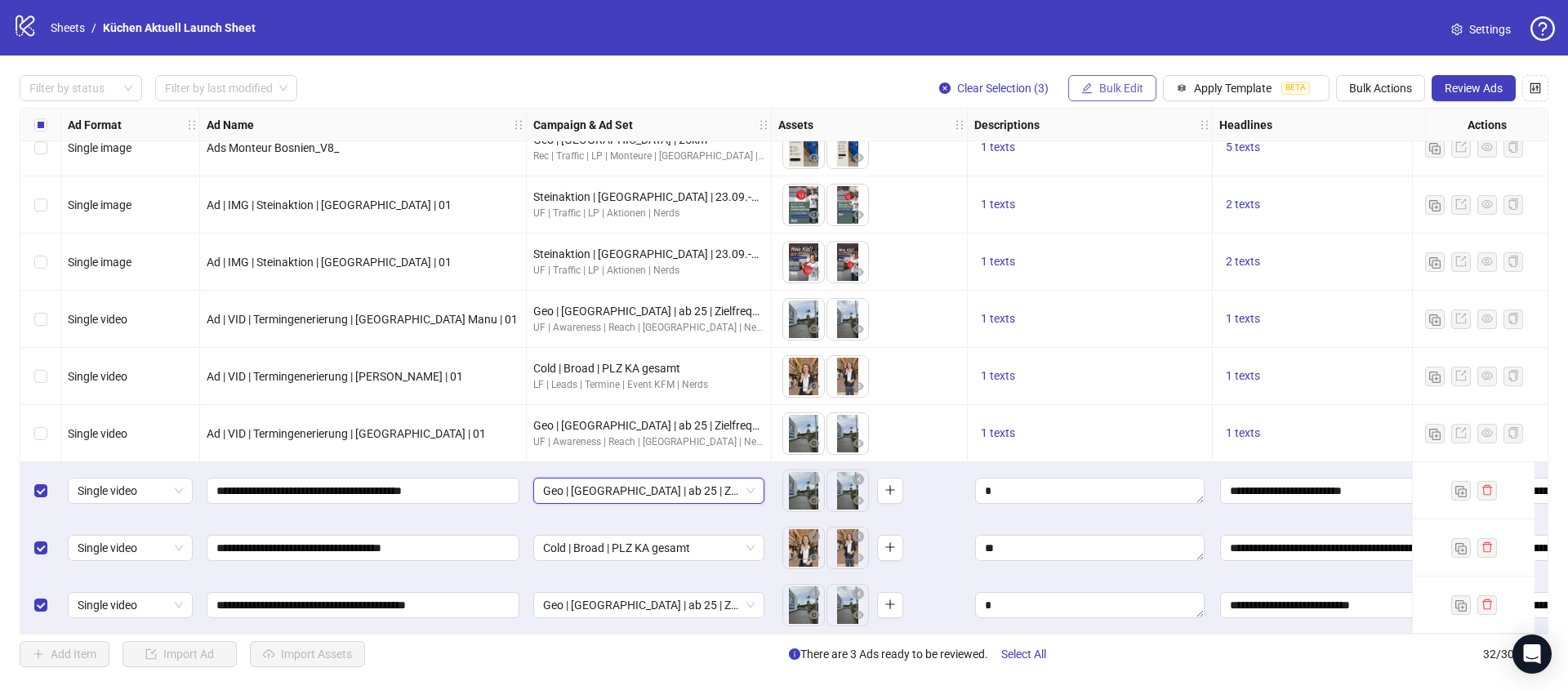
click at [1124, 90] on span "Bulk Edit" at bounding box center [1121, 88] width 44 height 13
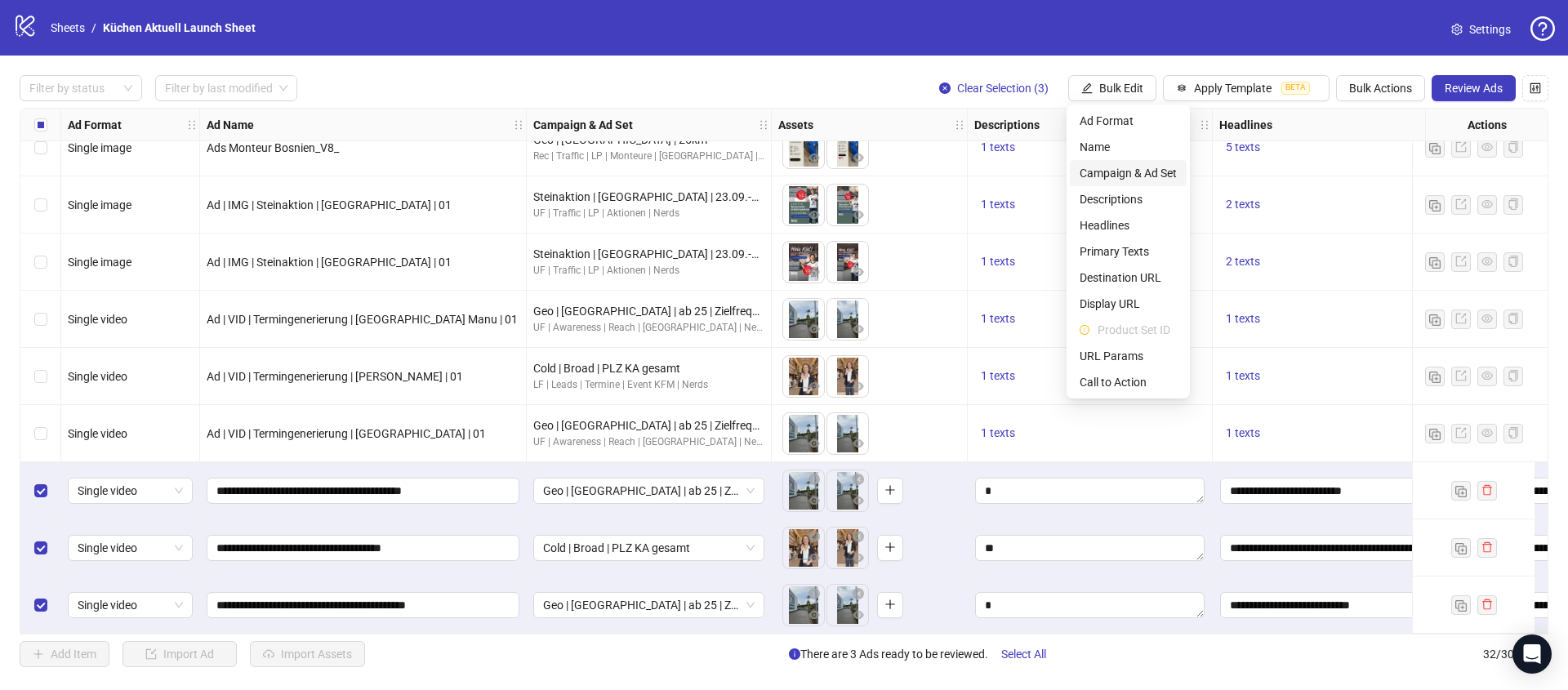
click at [1138, 173] on span "Campaign & Ad Set" at bounding box center [1128, 173] width 97 height 18
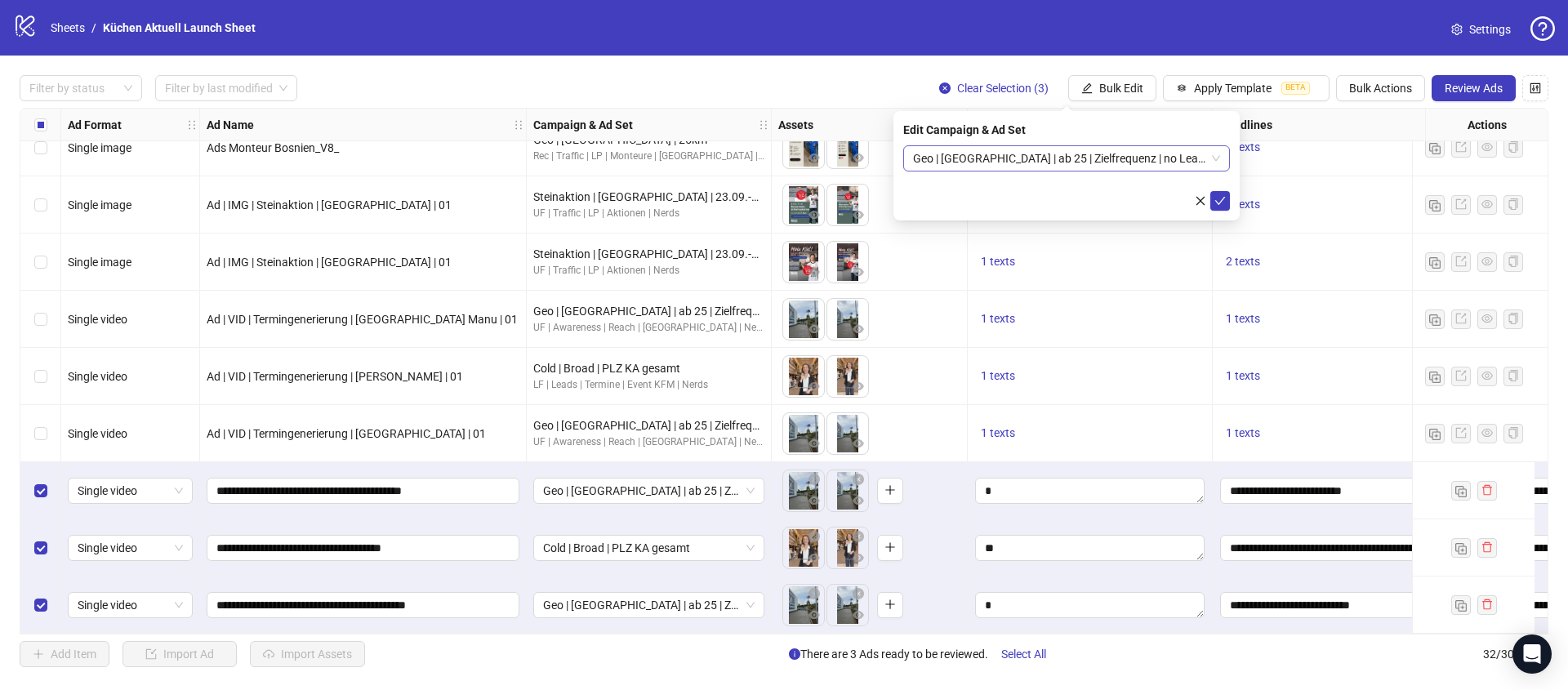
click at [1085, 158] on span "Geo | [GEOGRAPHIC_DATA] | ab 25 | Zielfrequenz | no Leads" at bounding box center [1066, 158] width 307 height 24
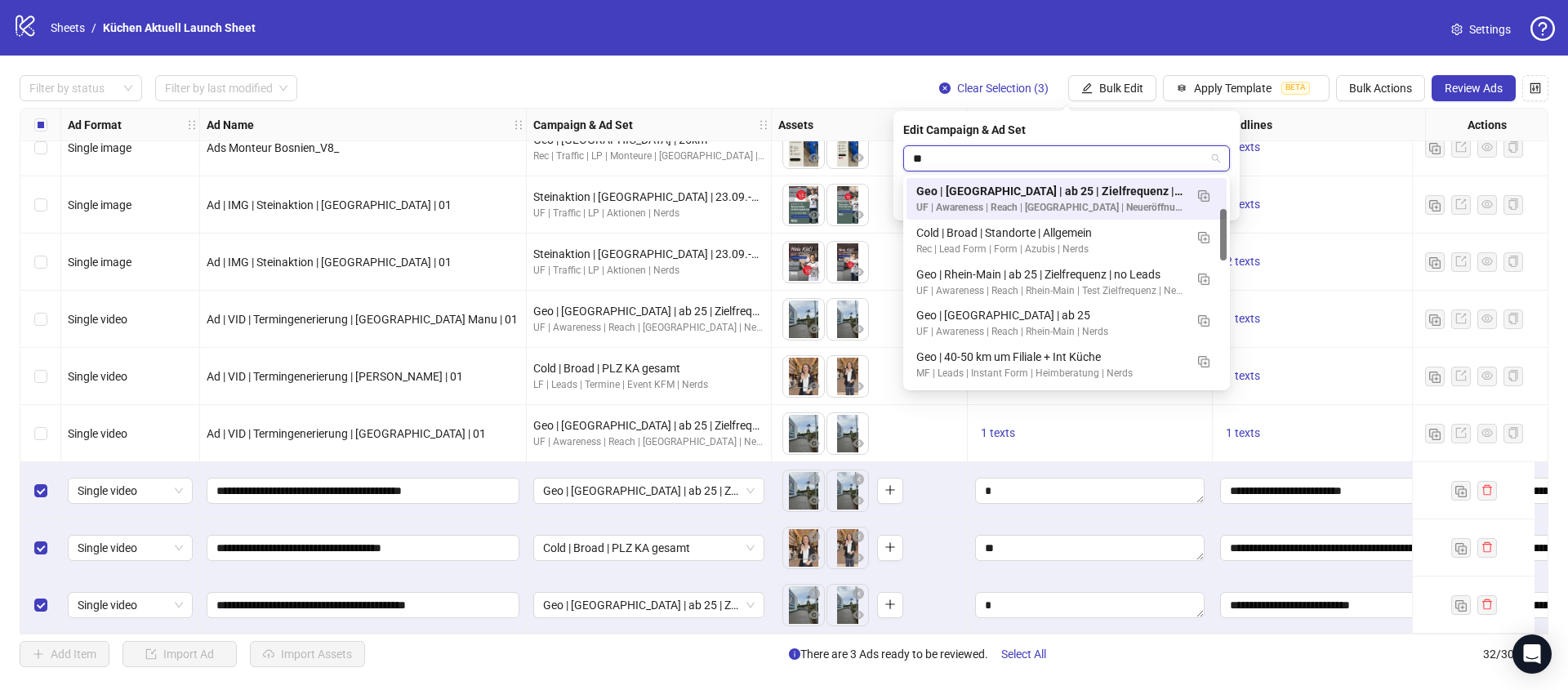
type input "*"
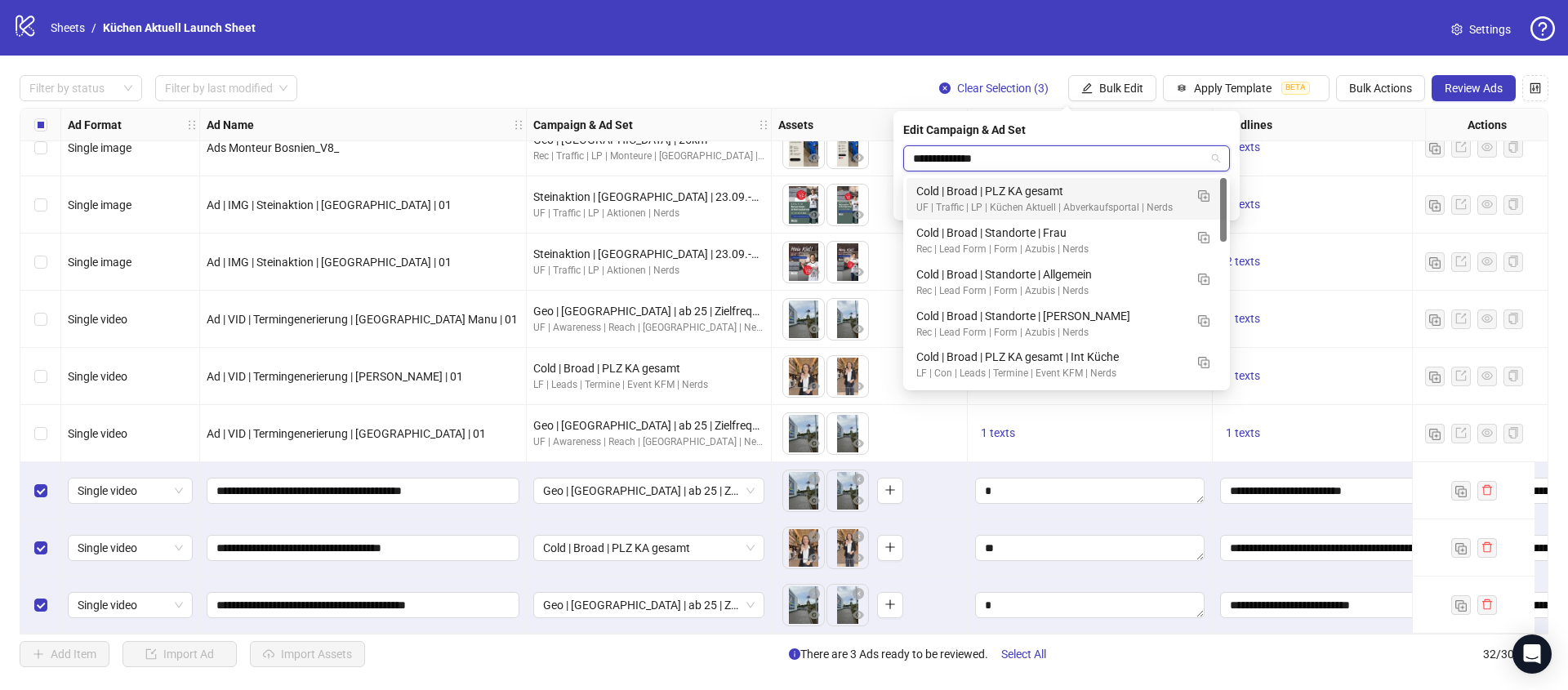
type input "**********"
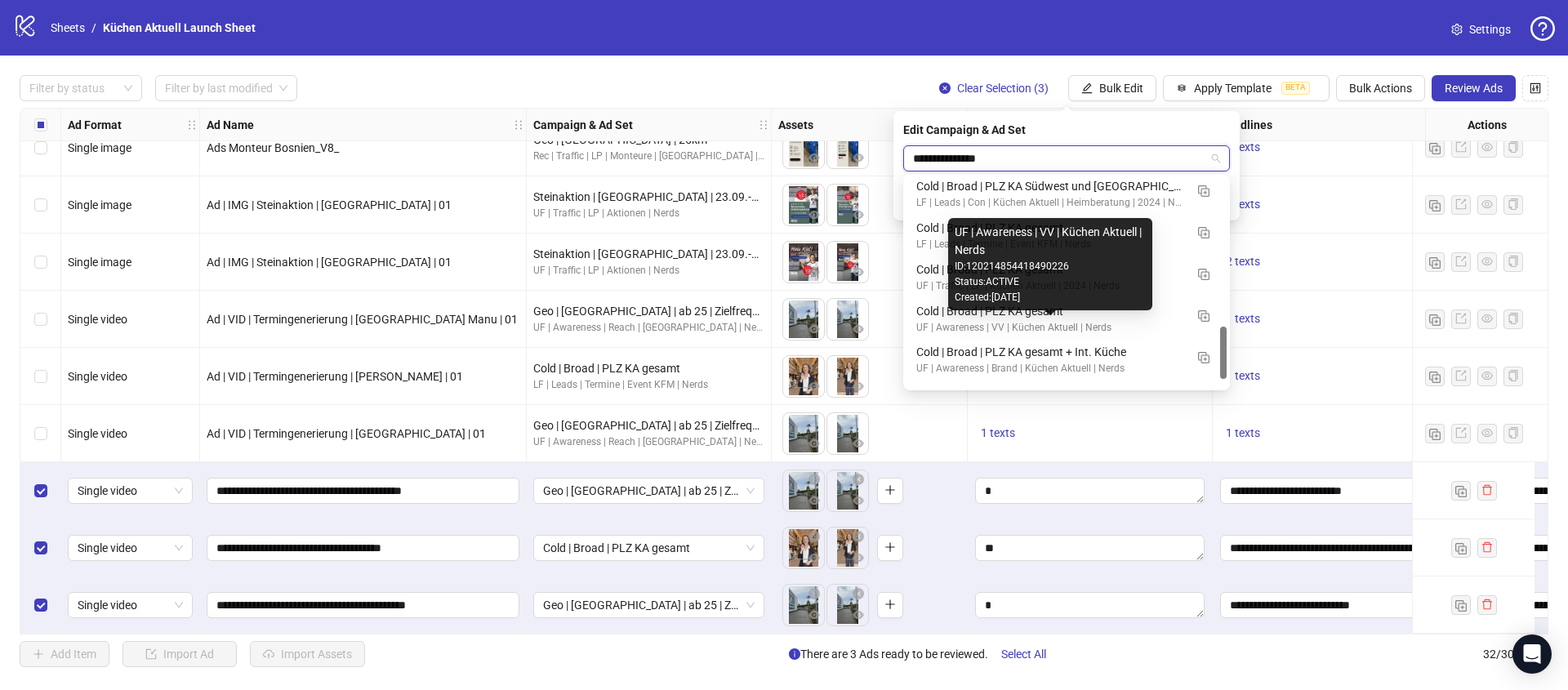
scroll to position [592, 0]
click at [1072, 317] on div "UF | Awareness | VV | Küchen Aktuell | Nerds" at bounding box center [1049, 324] width 267 height 15
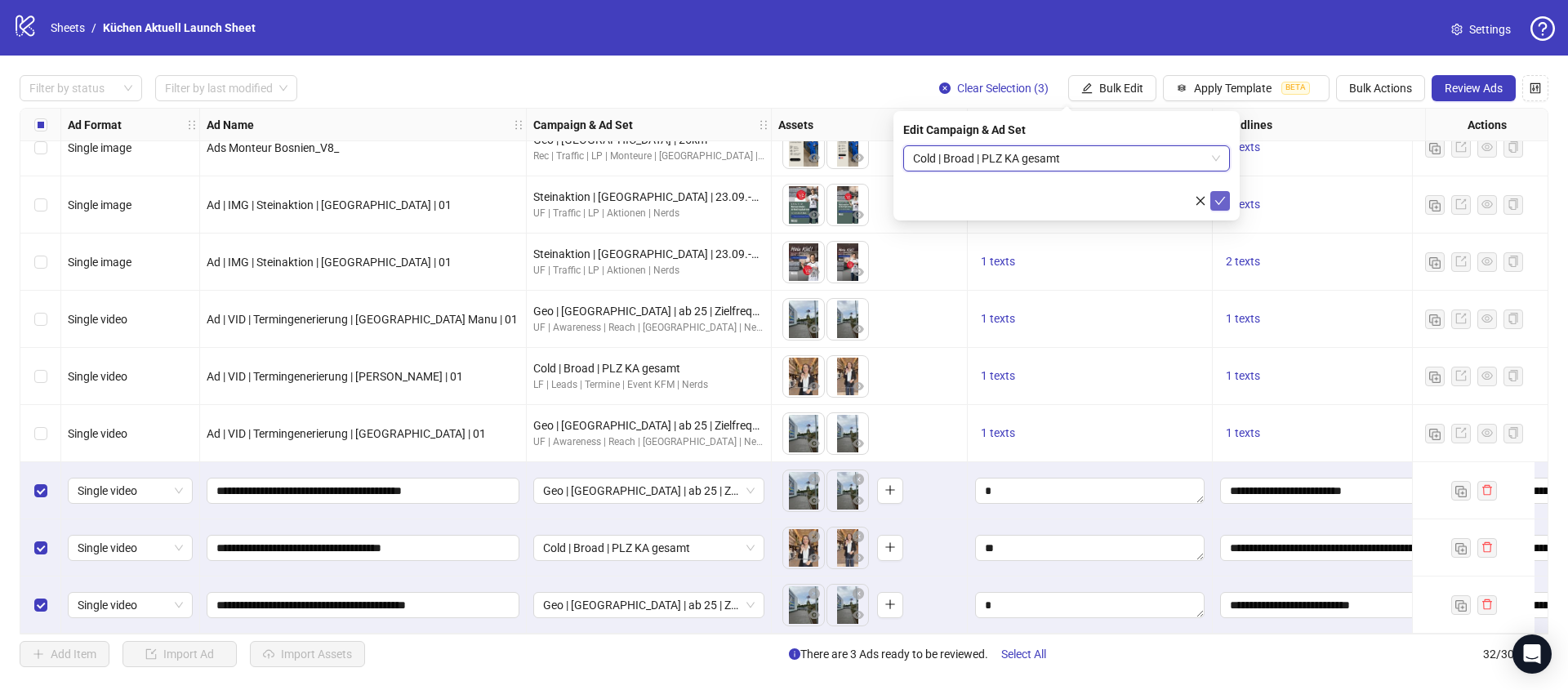
click at [1214, 200] on icon "check" at bounding box center [1219, 200] width 12 height 12
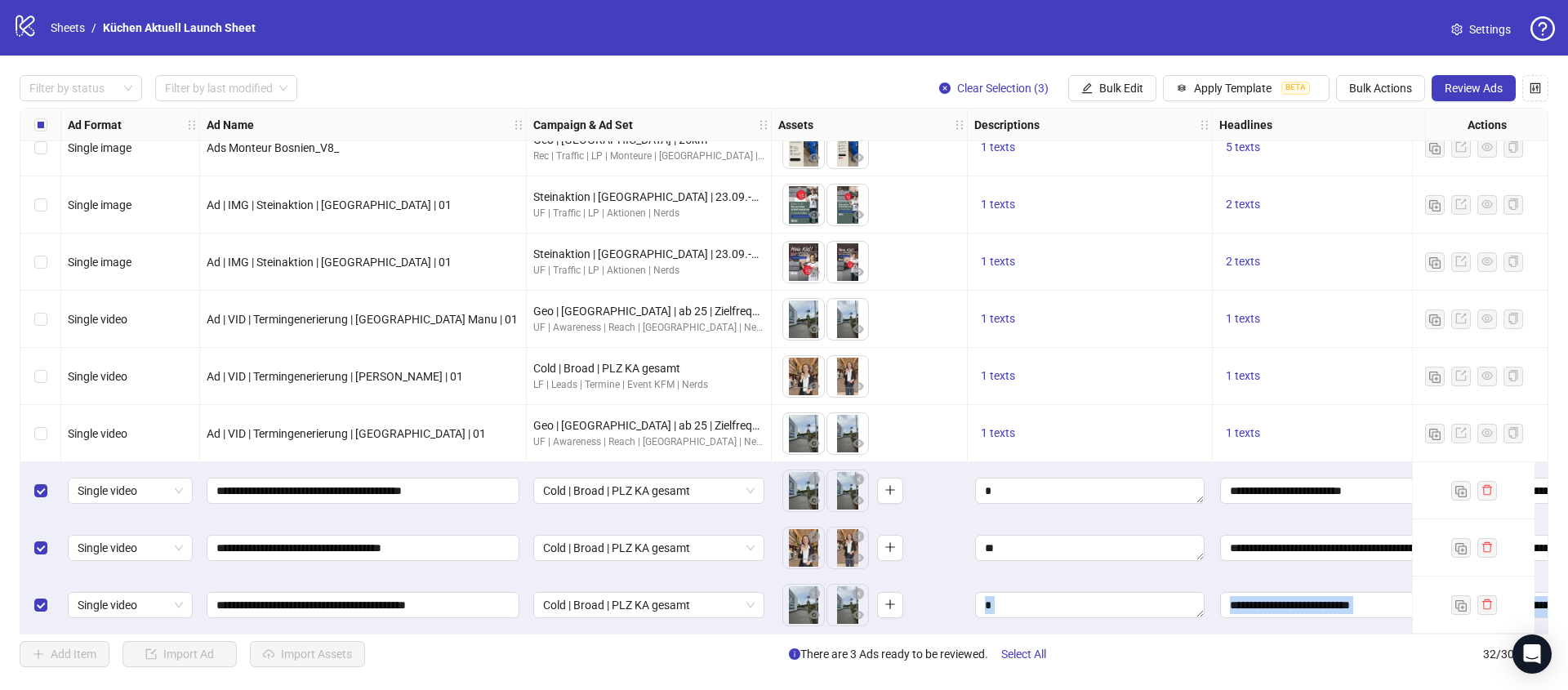
drag, startPoint x: 739, startPoint y: 634, endPoint x: 1105, endPoint y: 614, distance: 366.5
click at [1105, 614] on div "Ad Format Ad Name Campaign & Ad Set Assets Descriptions Headlines Primary Texts…" at bounding box center [784, 371] width 1529 height 527
click at [691, 643] on div "Add Item Import Ad Import Assets There are 3 Ads ready to be reviewed. Select A…" at bounding box center [784, 654] width 1529 height 26
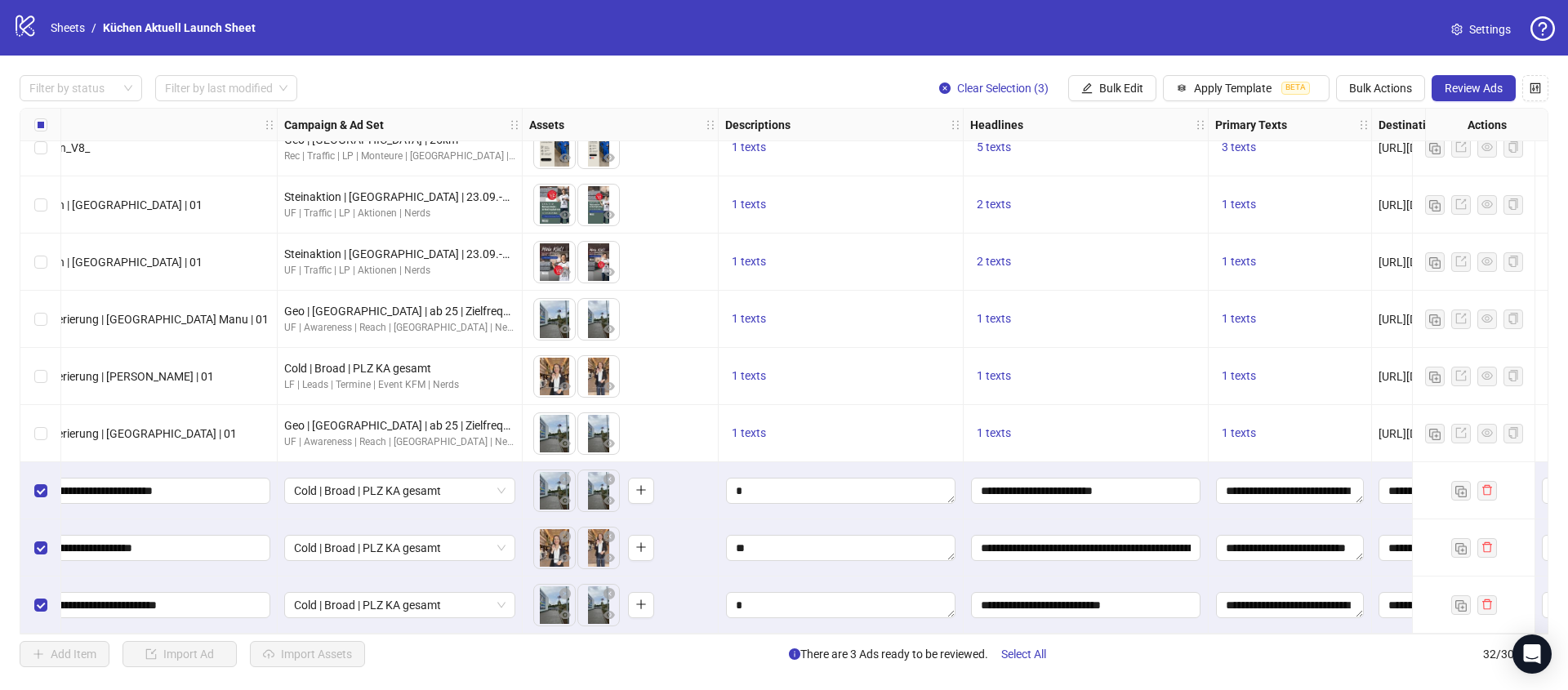
scroll to position [1344, 0]
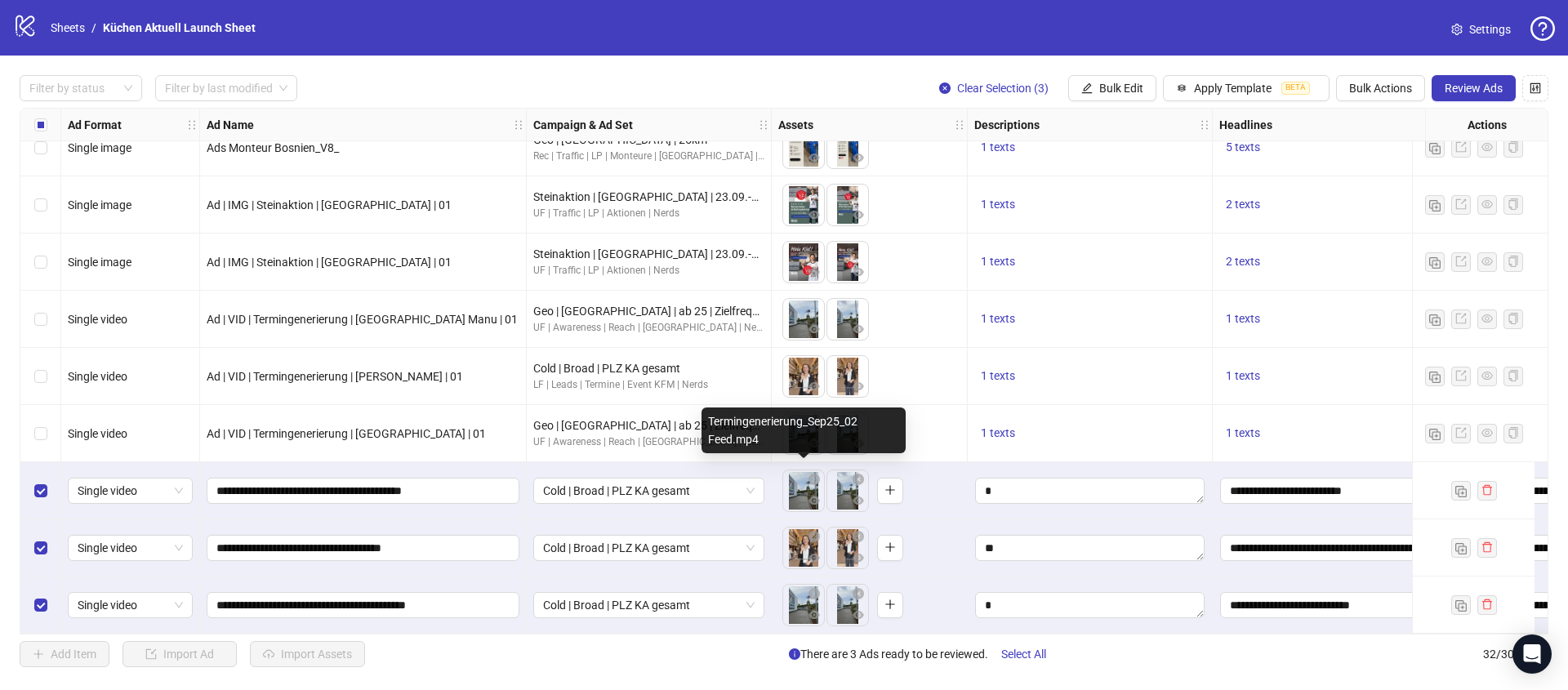
click at [800, 490] on body "logo/logo-mobile Sheets / Küchen Aktuell Launch Sheet Settings Filter by status…" at bounding box center [784, 345] width 1568 height 690
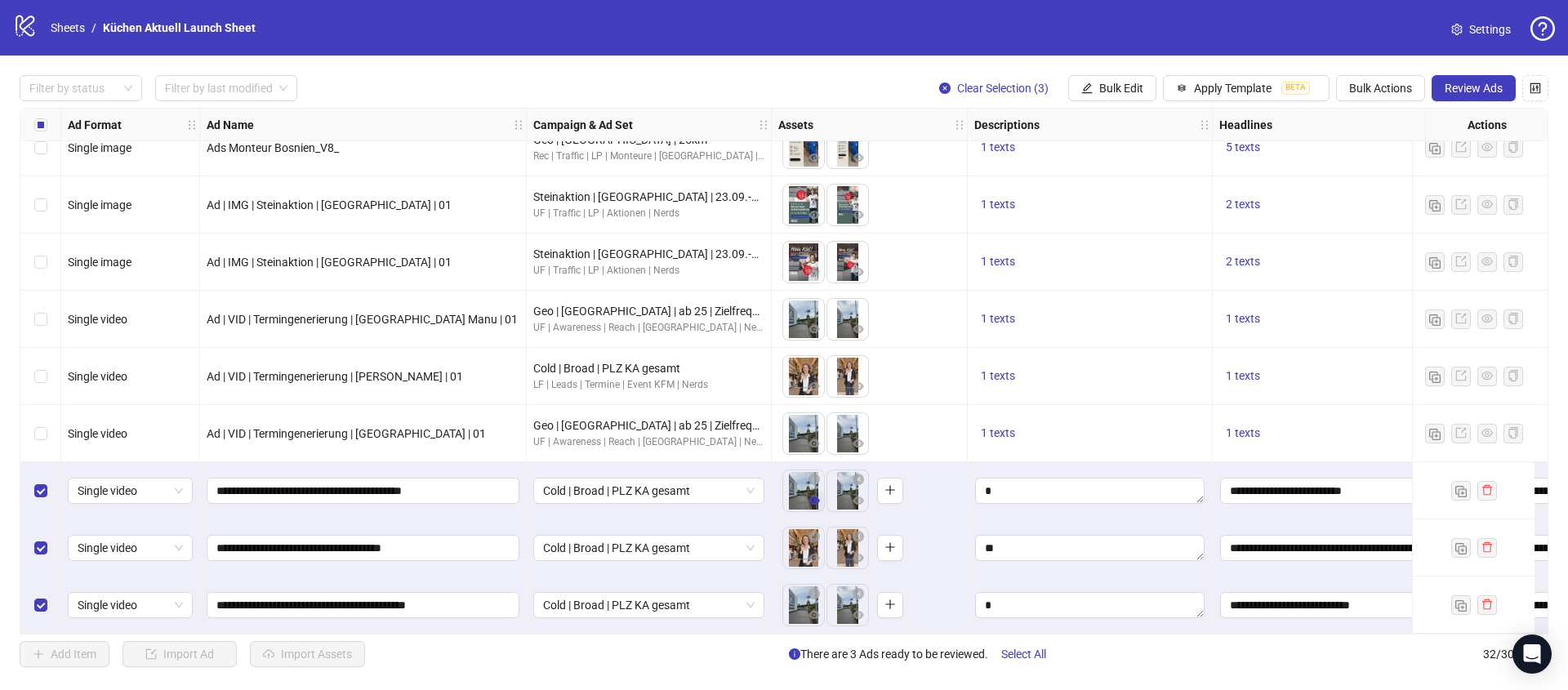
click at [811, 495] on icon "eye" at bounding box center [814, 500] width 12 height 12
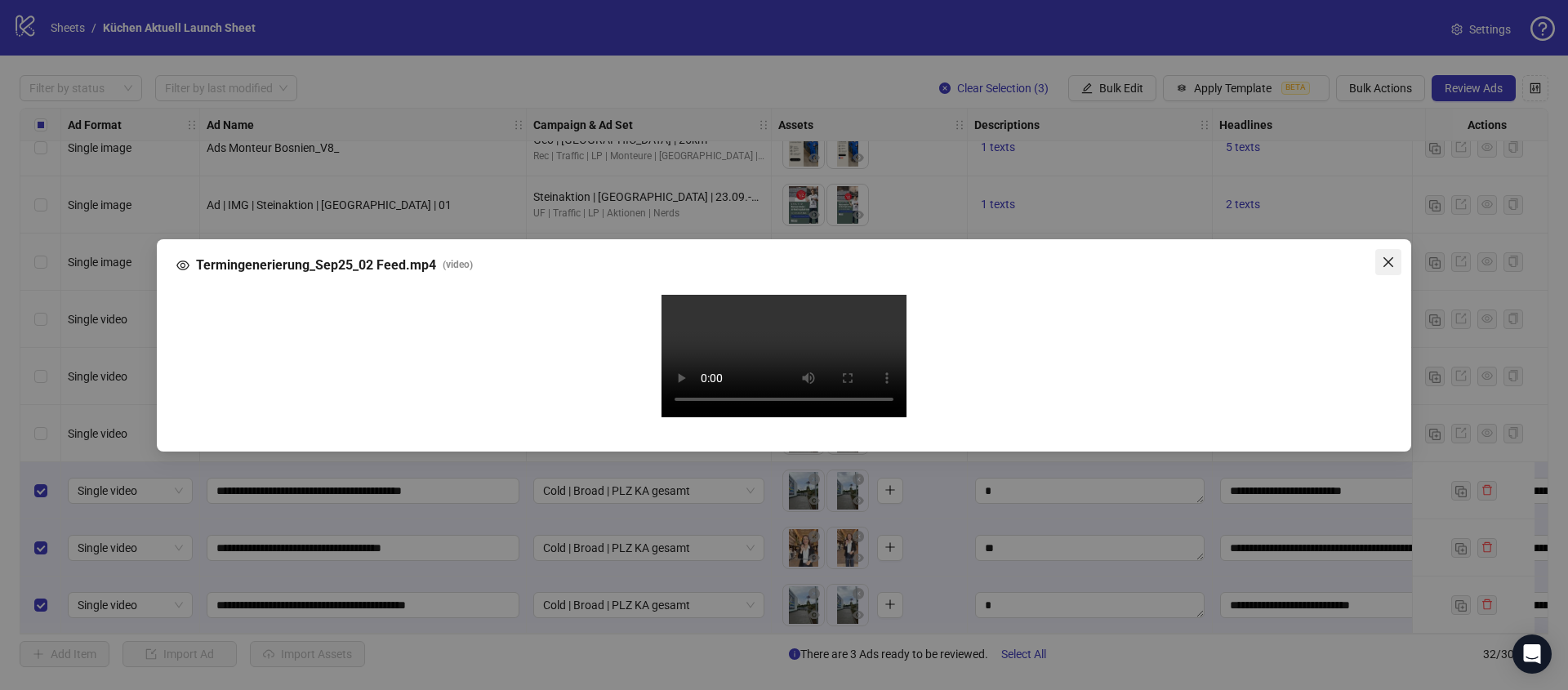
click at [1386, 257] on icon "close" at bounding box center [1387, 261] width 10 height 10
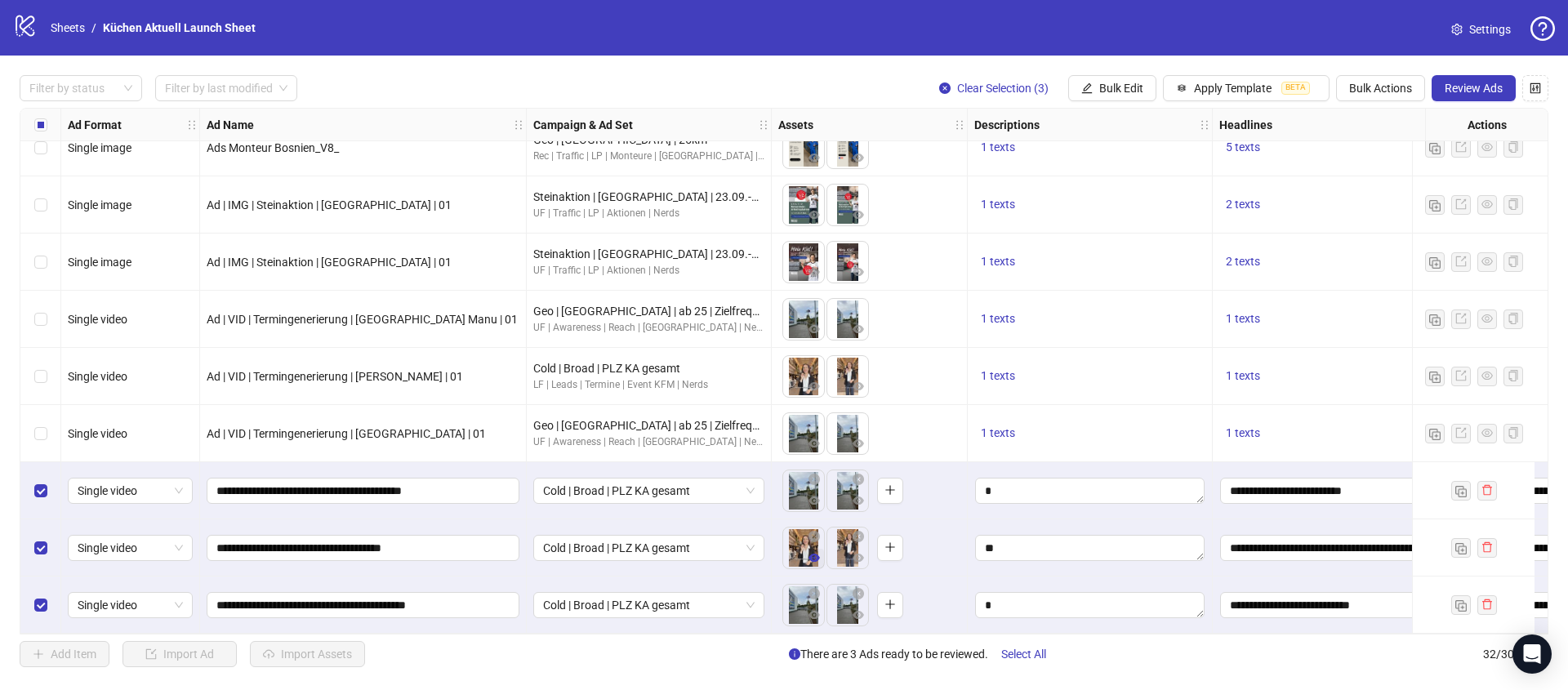
click at [817, 554] on icon "eye" at bounding box center [814, 558] width 12 height 8
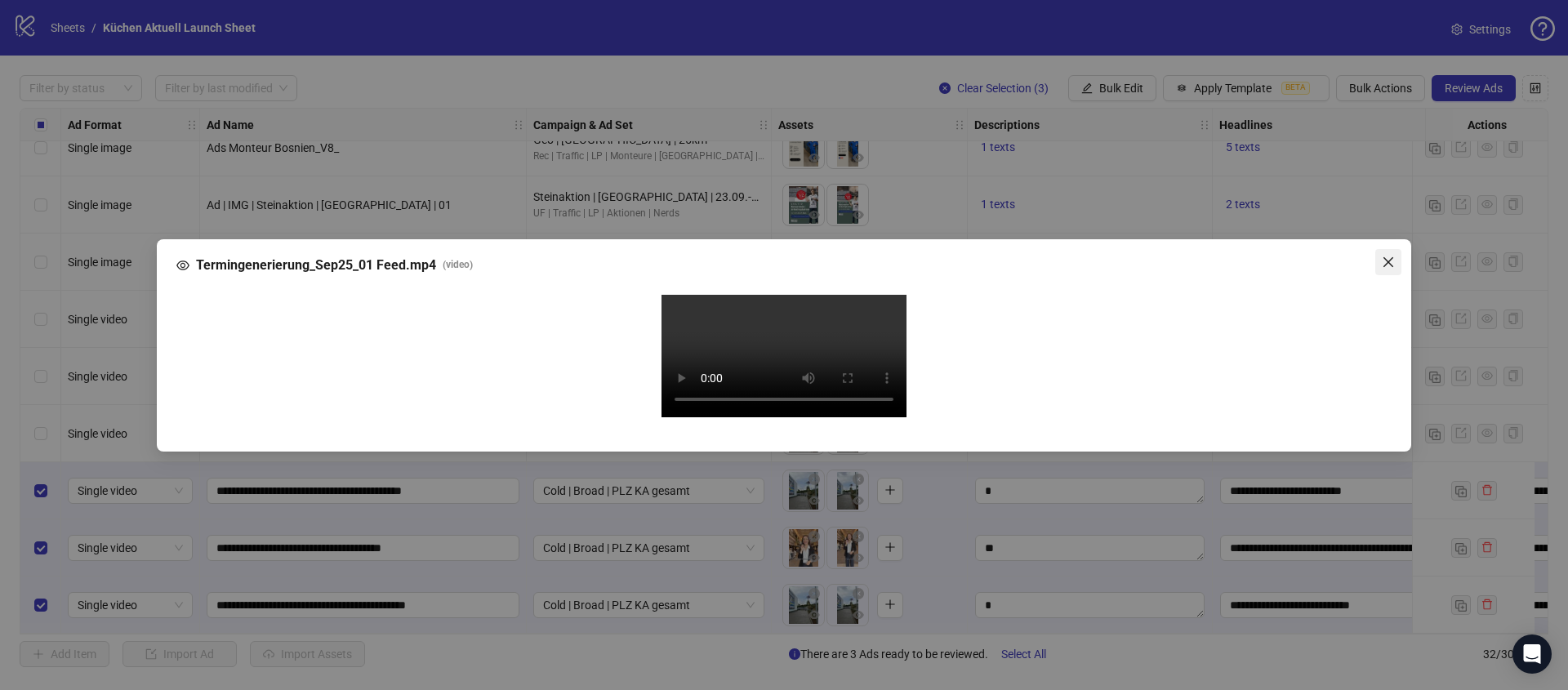
click at [1394, 256] on span "Close" at bounding box center [1387, 262] width 26 height 13
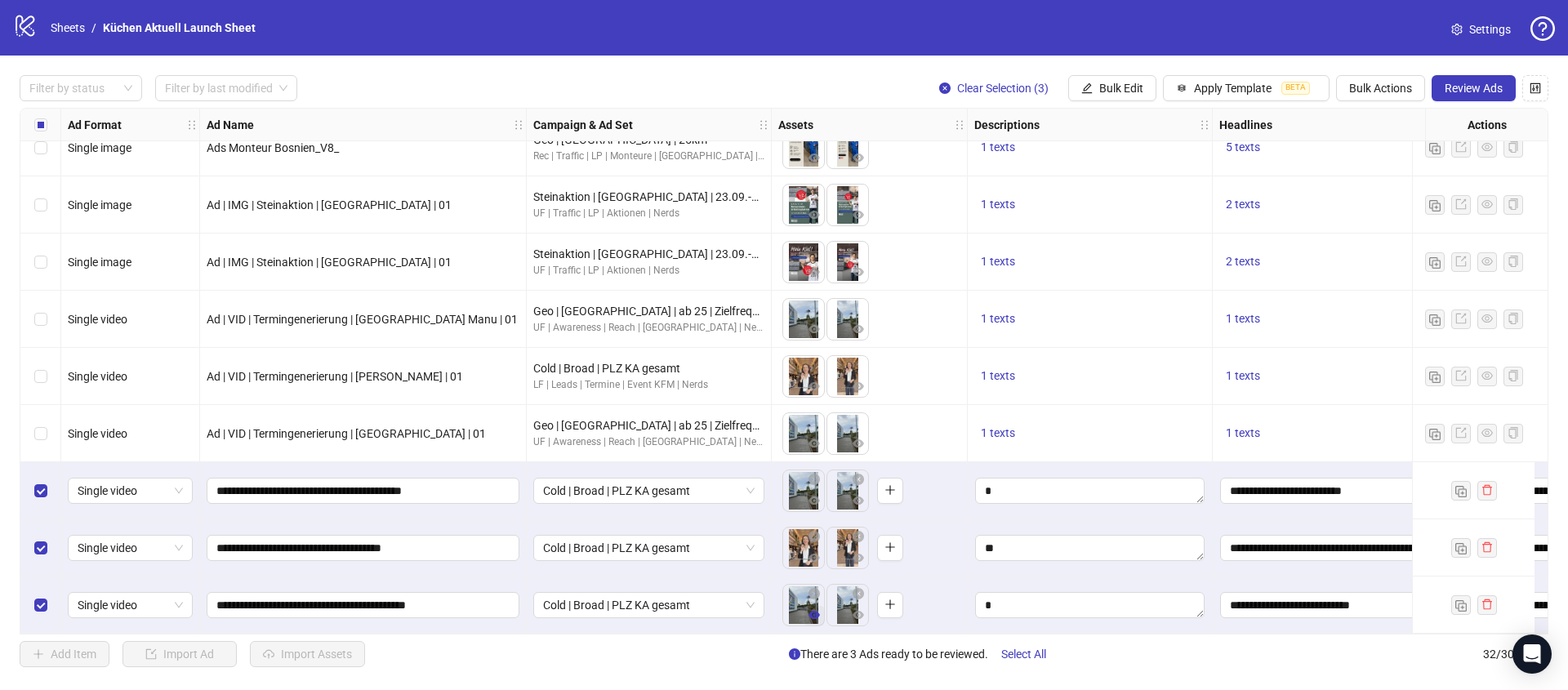
click at [818, 611] on icon "eye" at bounding box center [814, 615] width 12 height 12
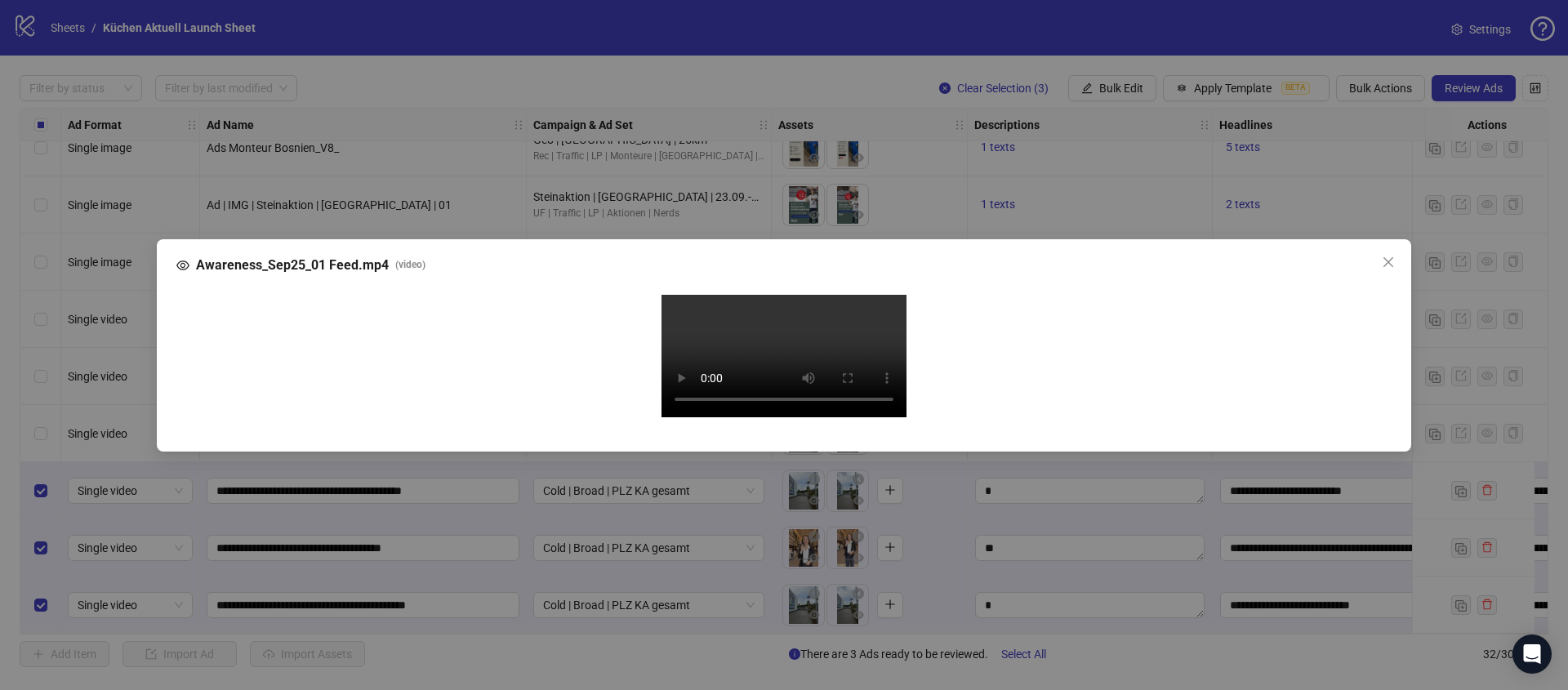
click at [787, 417] on video "Your browser does not support the video tag." at bounding box center [784, 356] width 245 height 123
click at [1390, 256] on icon "close" at bounding box center [1387, 262] width 13 height 13
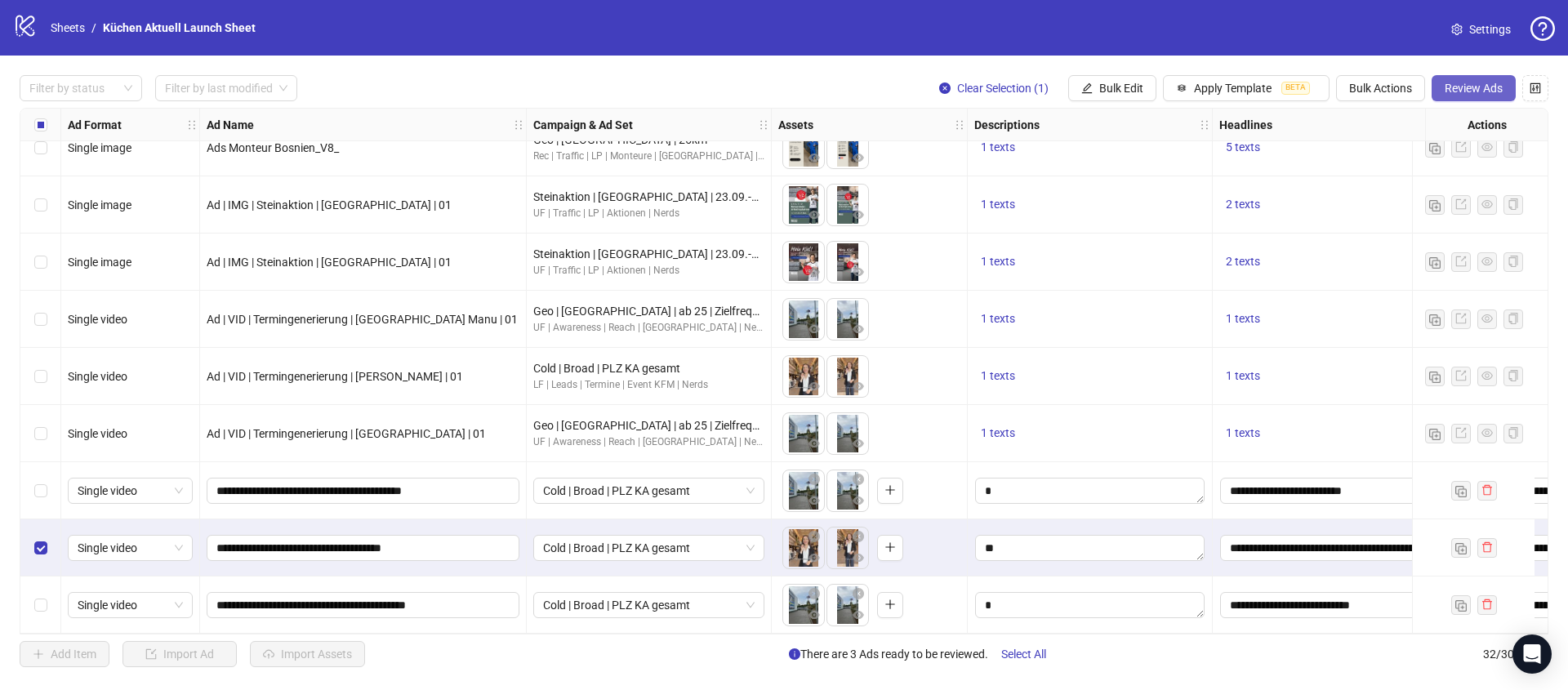
click at [1463, 89] on span "Review Ads" at bounding box center [1473, 88] width 58 height 13
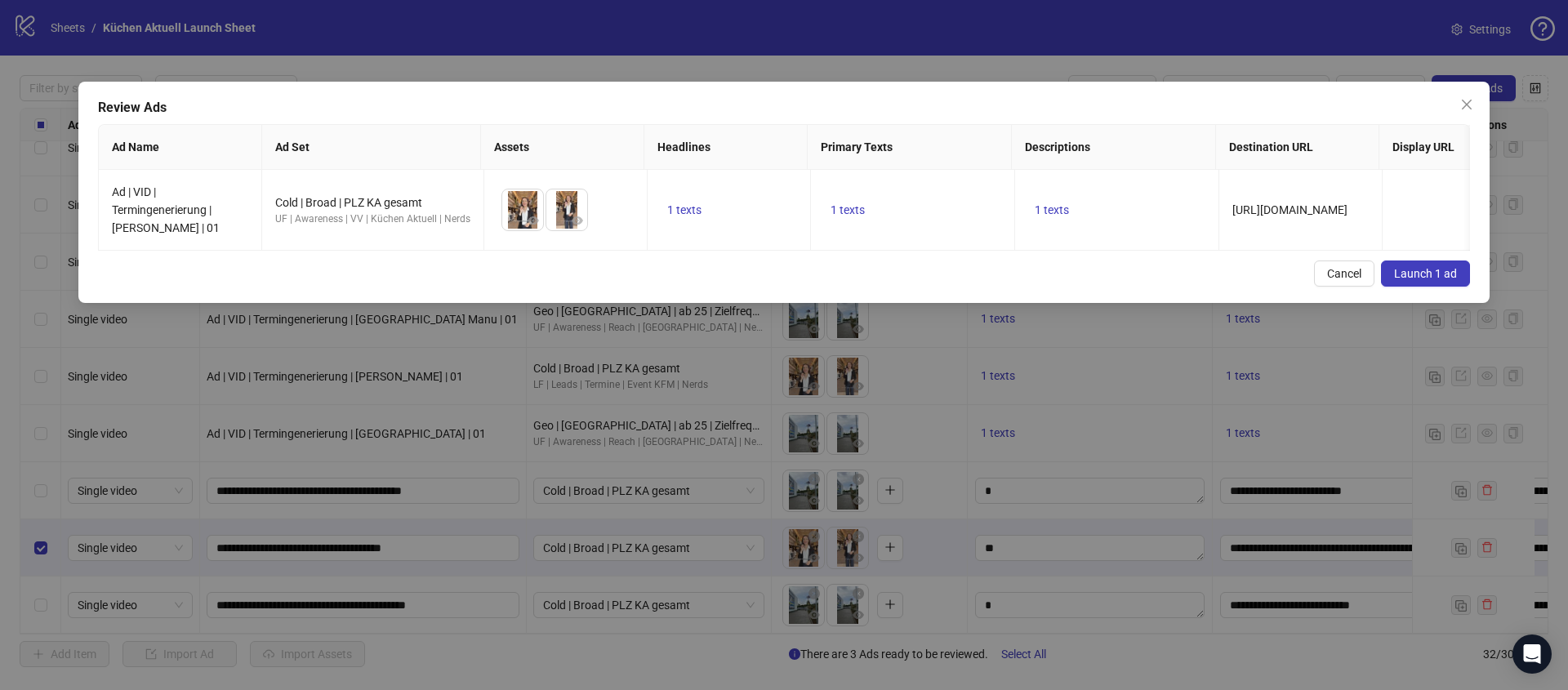
click at [1424, 270] on span "Launch 1 ad" at bounding box center [1425, 273] width 63 height 13
